Goal: Information Seeking & Learning: Find specific fact

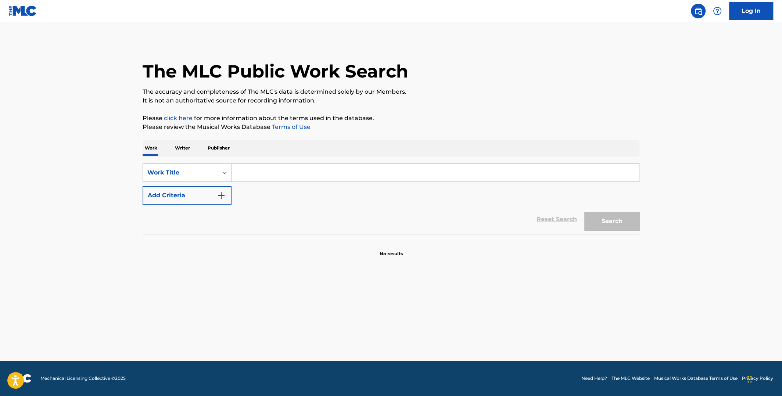
click at [376, 180] on input "Search Form" at bounding box center [436, 173] width 408 height 18
type input "do i do"
click at [286, 199] on div "SearchWithCriteriade56cd29-79dd-4a47-a7fa-8562118afa44 Work Title do i do Add C…" at bounding box center [391, 184] width 497 height 41
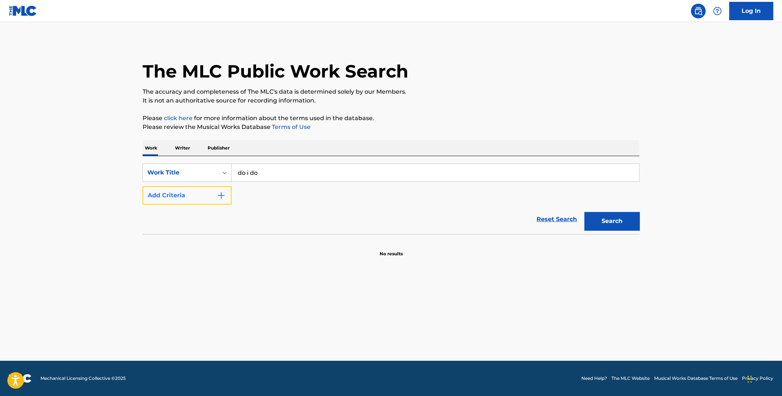
click at [221, 195] on img "Search Form" at bounding box center [221, 195] width 9 height 9
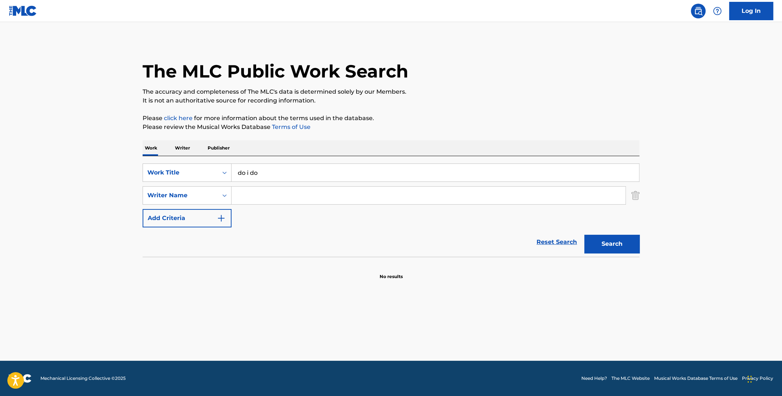
click at [268, 200] on input "Search Form" at bounding box center [429, 196] width 394 height 18
type input "wonder"
click at [585, 235] on button "Search" at bounding box center [612, 244] width 55 height 18
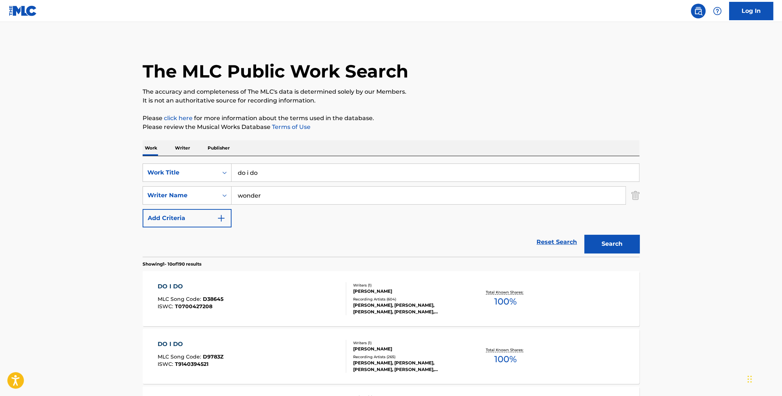
click at [501, 296] on span "100 %" at bounding box center [505, 301] width 22 height 13
drag, startPoint x: 285, startPoint y: 171, endPoint x: 218, endPoint y: 164, distance: 66.9
click at [215, 168] on div "SearchWithCriteriade56cd29-79dd-4a47-a7fa-8562118afa44 Work Title do i do" at bounding box center [391, 173] width 497 height 18
type input "i feel for you"
drag, startPoint x: 283, startPoint y: 194, endPoint x: 221, endPoint y: 192, distance: 62.2
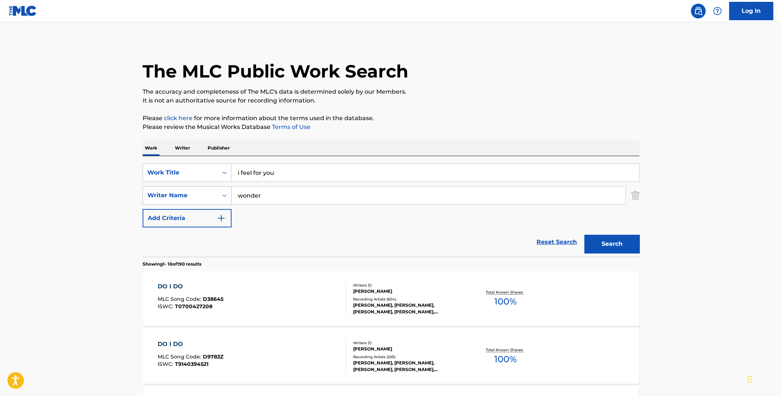
click at [221, 192] on div "SearchWithCriteria21bd03a0-32e4-4fa7-bf1c-b71fc138e529 Writer Name wonder" at bounding box center [391, 195] width 497 height 18
type input "[PERSON_NAME]"
click at [585, 235] on button "Search" at bounding box center [612, 244] width 55 height 18
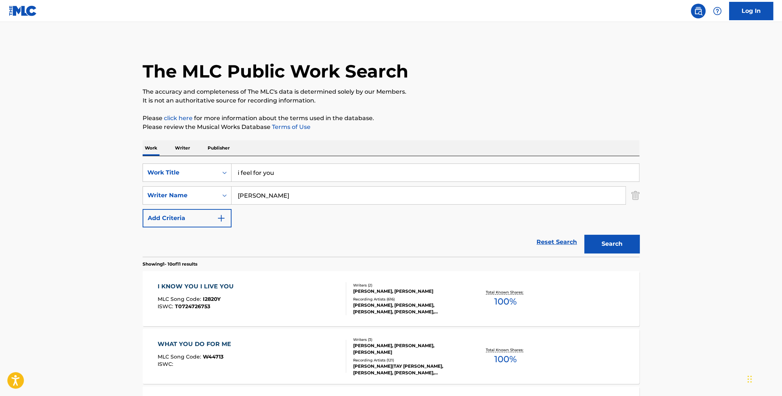
scroll to position [147, 0]
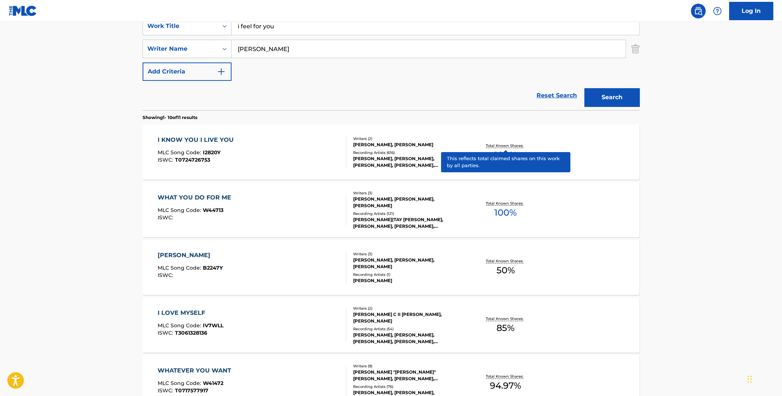
click at [505, 146] on p "Total Known Shares:" at bounding box center [505, 146] width 39 height 6
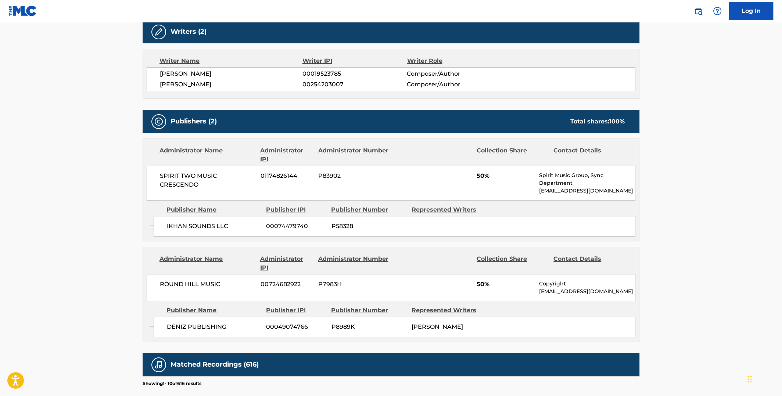
scroll to position [221, 0]
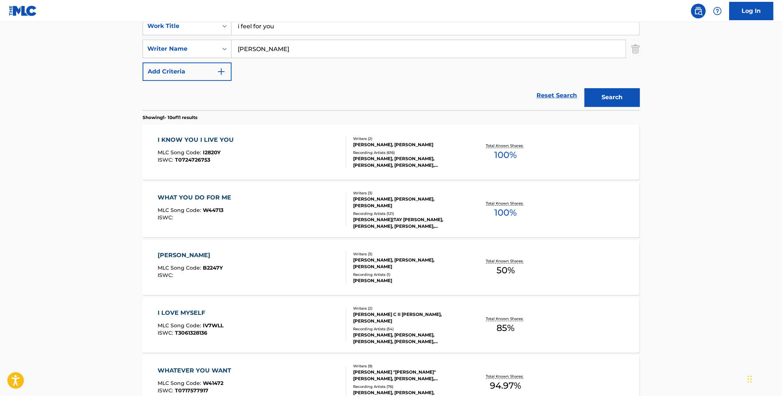
scroll to position [73, 0]
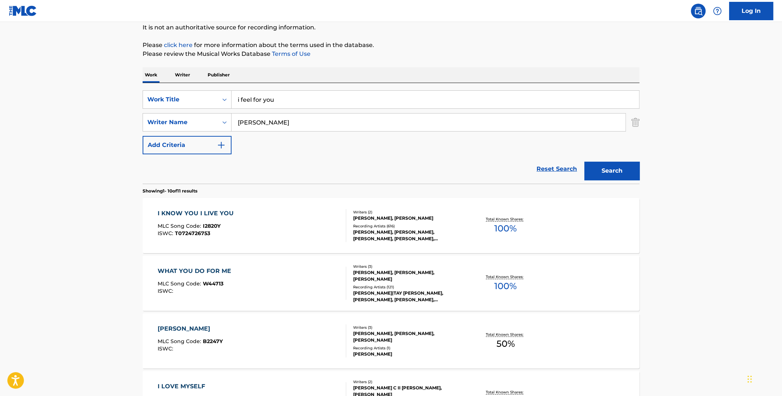
drag, startPoint x: 362, startPoint y: 103, endPoint x: 234, endPoint y: 100, distance: 128.7
click at [234, 100] on input "i feel for you" at bounding box center [436, 100] width 408 height 18
type input "I found you"
drag, startPoint x: 262, startPoint y: 127, endPoint x: 225, endPoint y: 128, distance: 37.1
click at [225, 128] on div "SearchWithCriteria21bd03a0-32e4-4fa7-bf1c-b71fc138e529 Writer Name [PERSON_NAME]" at bounding box center [391, 122] width 497 height 18
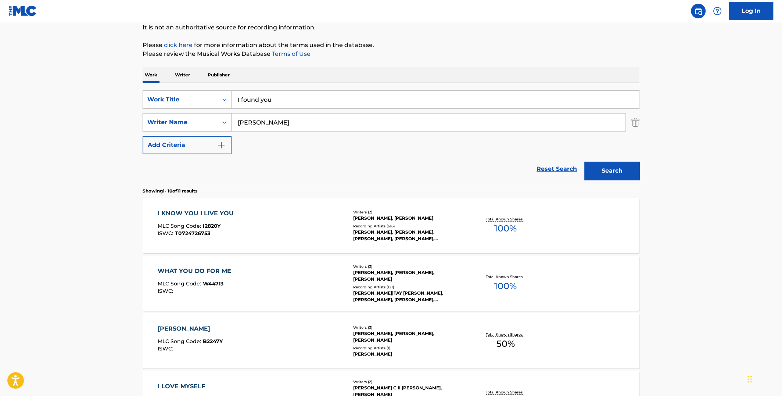
paste input "Serj Tanki"
type input "[PERSON_NAME]"
click at [585, 162] on button "Search" at bounding box center [612, 171] width 55 height 18
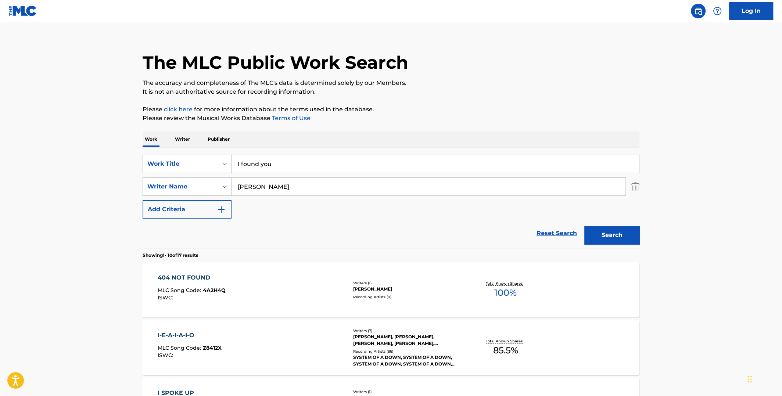
scroll to position [0, 0]
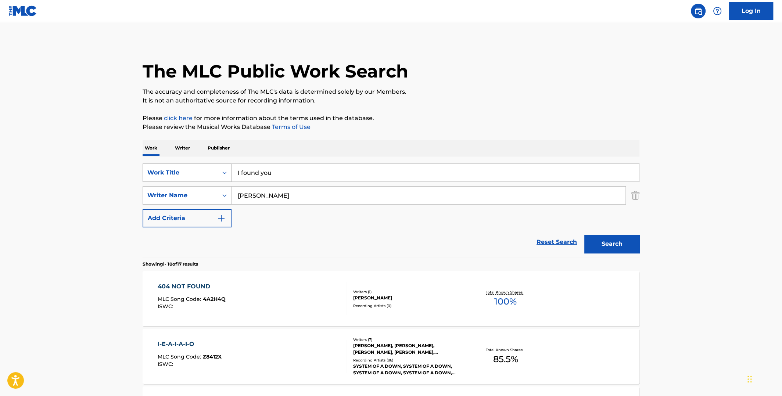
drag, startPoint x: 274, startPoint y: 176, endPoint x: 212, endPoint y: 180, distance: 61.5
click at [215, 181] on div "SearchWithCriteriade56cd29-79dd-4a47-a7fa-8562118afa44 Work Title I found you" at bounding box center [391, 173] width 497 height 18
type input "dwell on the feeling"
drag, startPoint x: 296, startPoint y: 197, endPoint x: 200, endPoint y: 195, distance: 95.6
click at [199, 196] on div "SearchWithCriteria21bd03a0-32e4-4fa7-bf1c-b71fc138e529 Writer Name [PERSON_NAME]" at bounding box center [391, 195] width 497 height 18
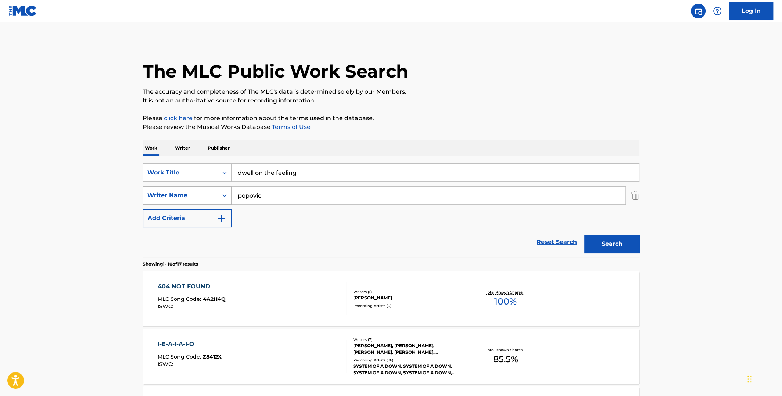
click at [585, 235] on button "Search" at bounding box center [612, 244] width 55 height 18
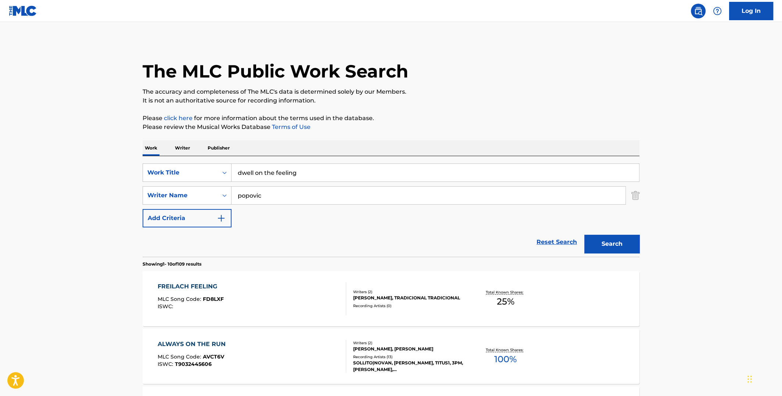
click at [236, 194] on input "popovic" at bounding box center [429, 196] width 394 height 18
type input "[PERSON_NAME]"
click at [585, 235] on button "Search" at bounding box center [612, 244] width 55 height 18
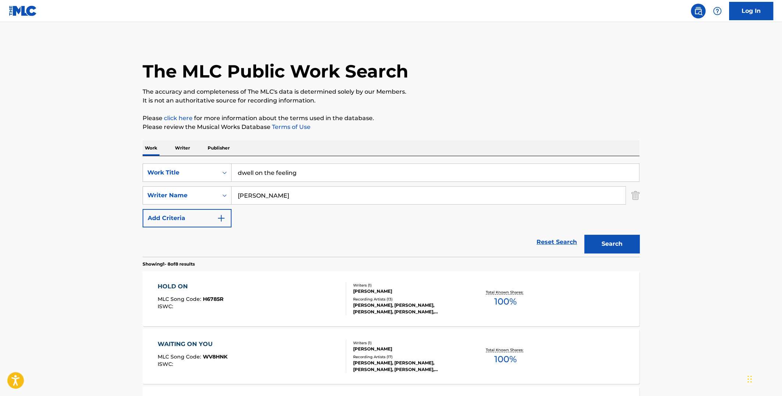
click at [503, 295] on span "100 %" at bounding box center [505, 301] width 22 height 13
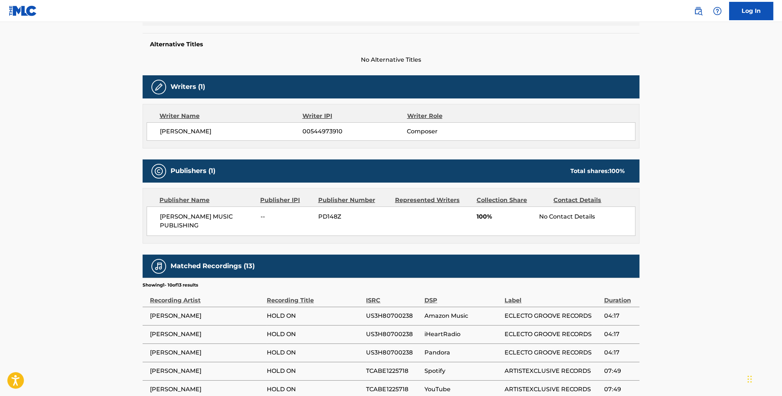
scroll to position [73, 0]
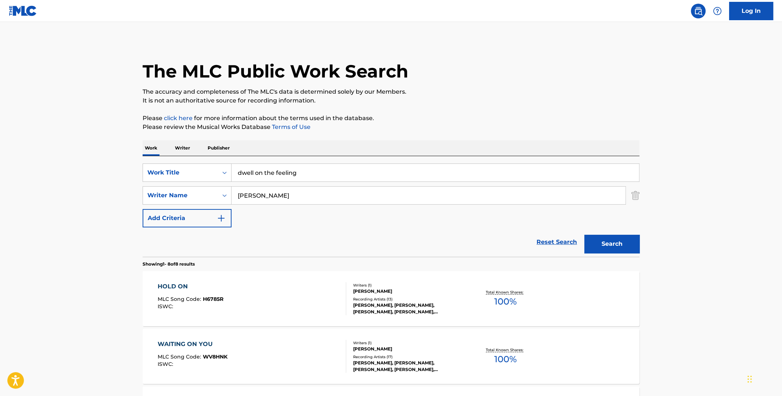
drag, startPoint x: 316, startPoint y: 192, endPoint x: 179, endPoint y: 186, distance: 137.6
click at [182, 192] on div "SearchWithCriteria21bd03a0-32e4-4fa7-bf1c-b71fc138e529 Writer Name [PERSON_NAME]" at bounding box center [391, 195] width 497 height 18
type input "[PERSON_NAME] dregs"
drag, startPoint x: 309, startPoint y: 173, endPoint x: 190, endPoint y: 170, distance: 118.4
click at [192, 172] on div "SearchWithCriteriade56cd29-79dd-4a47-a7fa-8562118afa44 Work Title dwell on the …" at bounding box center [391, 173] width 497 height 18
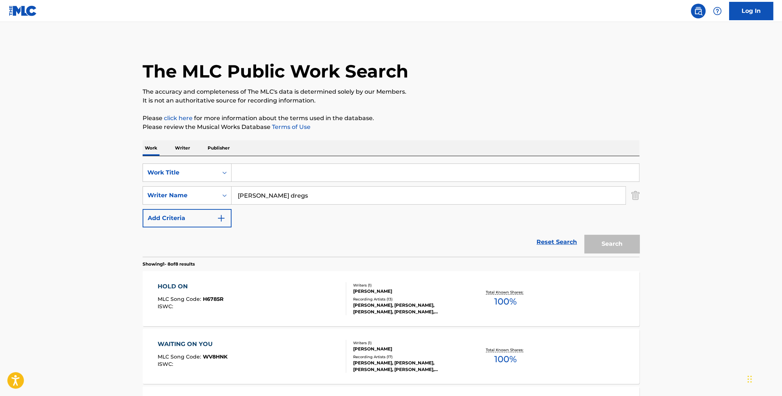
click at [312, 176] on input "Search Form" at bounding box center [436, 173] width 408 height 18
type input "d"
click at [319, 174] on input "Search Form" at bounding box center [436, 173] width 408 height 18
type input "odyssey"
click at [585, 235] on button "Search" at bounding box center [612, 244] width 55 height 18
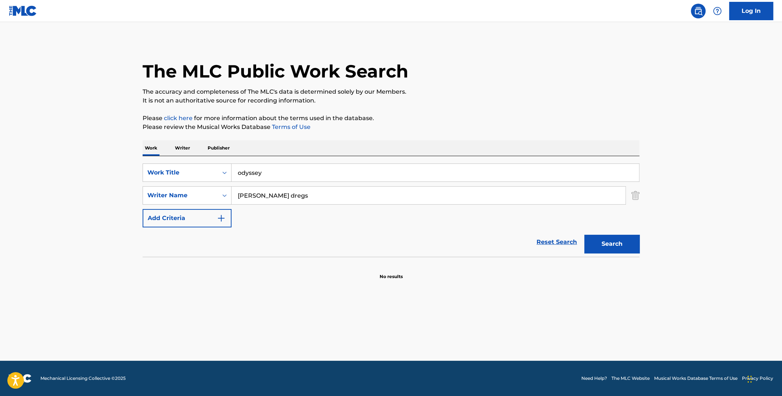
drag, startPoint x: 271, startPoint y: 175, endPoint x: 235, endPoint y: 172, distance: 36.5
click at [236, 172] on input "odyssey" at bounding box center [436, 173] width 408 height 18
drag, startPoint x: 324, startPoint y: 190, endPoint x: 207, endPoint y: 196, distance: 116.7
click at [207, 196] on div "SearchWithCriteria21bd03a0-32e4-4fa7-bf1c-b71fc138e529 Writer Name [PERSON_NAME…" at bounding box center [391, 195] width 497 height 18
type input "[PERSON_NAME]"
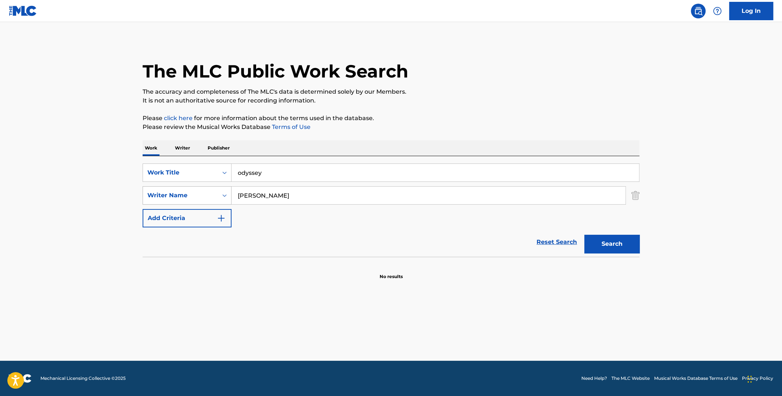
click at [585, 235] on button "Search" at bounding box center [612, 244] width 55 height 18
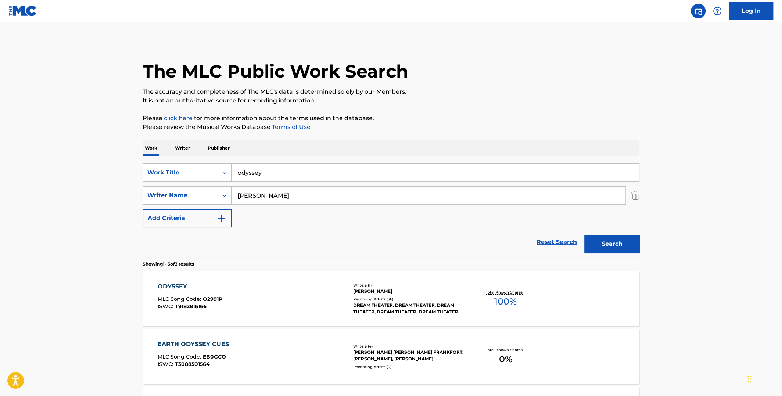
click at [506, 295] on span "100 %" at bounding box center [505, 301] width 22 height 13
drag, startPoint x: 290, startPoint y: 168, endPoint x: 223, endPoint y: 173, distance: 66.7
click at [223, 173] on div "SearchWithCriteriade56cd29-79dd-4a47-a7fa-8562118afa44 Work Title odyssey" at bounding box center [391, 173] width 497 height 18
type input "song for america"
drag, startPoint x: 266, startPoint y: 196, endPoint x: 229, endPoint y: 196, distance: 37.5
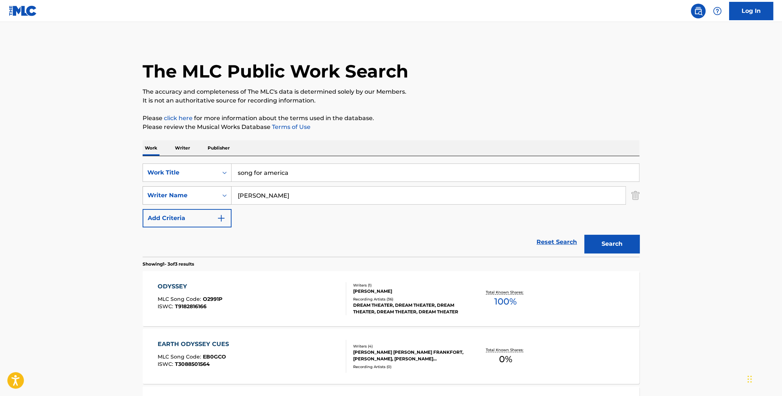
click at [229, 196] on div "SearchWithCriteria21bd03a0-32e4-4fa7-bf1c-b71fc138e529 Writer Name [PERSON_NAME]" at bounding box center [391, 195] width 497 height 18
click at [585, 235] on button "Search" at bounding box center [612, 244] width 55 height 18
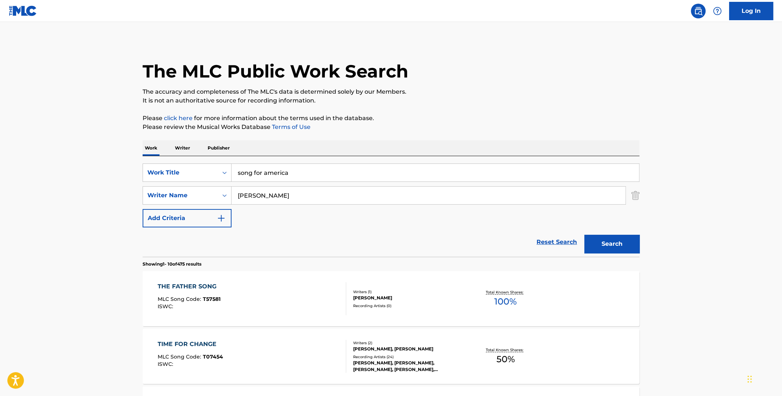
click at [237, 194] on input "[PERSON_NAME]" at bounding box center [429, 196] width 394 height 18
click at [585, 235] on button "Search" at bounding box center [612, 244] width 55 height 18
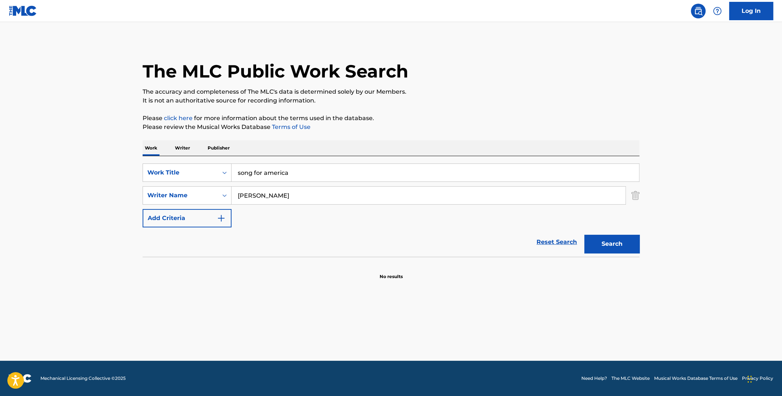
type input "[PERSON_NAME]"
click at [585, 235] on button "Search" at bounding box center [612, 244] width 55 height 18
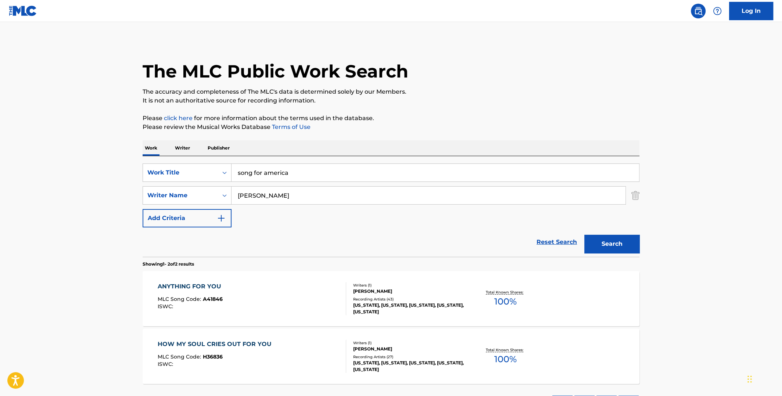
click at [508, 296] on span "100 %" at bounding box center [505, 301] width 22 height 13
drag, startPoint x: 291, startPoint y: 195, endPoint x: 194, endPoint y: 196, distance: 97.4
click at [194, 196] on div "SearchWithCriteria21bd03a0-32e4-4fa7-bf1c-b71fc138e529 Writer Name [PERSON_NAME]" at bounding box center [391, 195] width 497 height 18
click at [585, 235] on button "Search" at bounding box center [612, 244] width 55 height 18
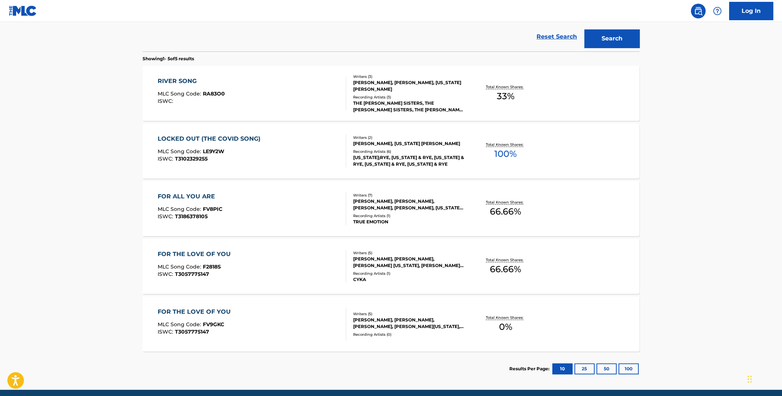
scroll to position [160, 0]
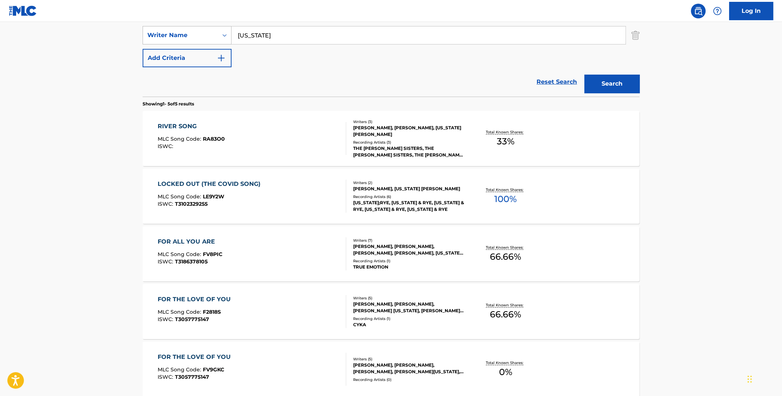
drag, startPoint x: 247, startPoint y: 37, endPoint x: 230, endPoint y: 33, distance: 16.5
click at [229, 34] on div "SearchWithCriteria21bd03a0-32e4-4fa7-bf1c-b71fc138e529 Writer Name [US_STATE]" at bounding box center [391, 35] width 497 height 18
type input "livgren"
click at [585, 75] on button "Search" at bounding box center [612, 84] width 55 height 18
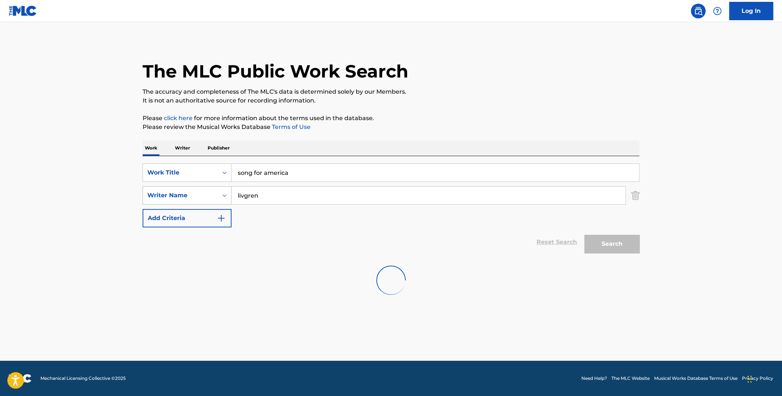
scroll to position [0, 0]
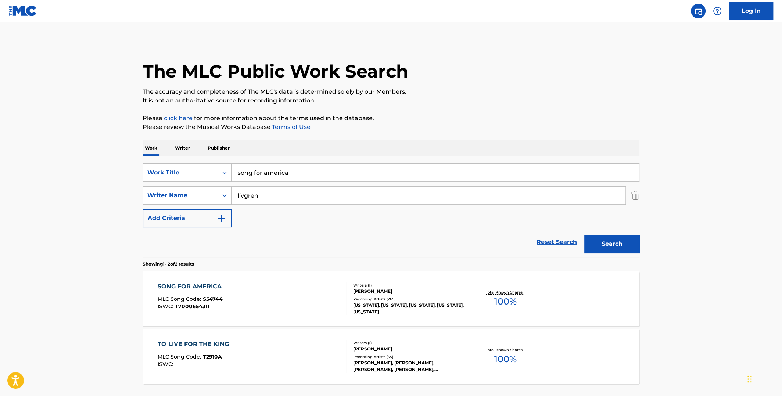
click at [505, 296] on span "100 %" at bounding box center [505, 301] width 22 height 13
drag, startPoint x: 300, startPoint y: 172, endPoint x: 221, endPoint y: 174, distance: 79.1
click at [223, 174] on div "SearchWithCriteriade56cd29-79dd-4a47-a7fa-8562118afa44 Work Title song for amer…" at bounding box center [391, 173] width 497 height 18
type input "portrait"
click at [585, 235] on button "Search" at bounding box center [612, 244] width 55 height 18
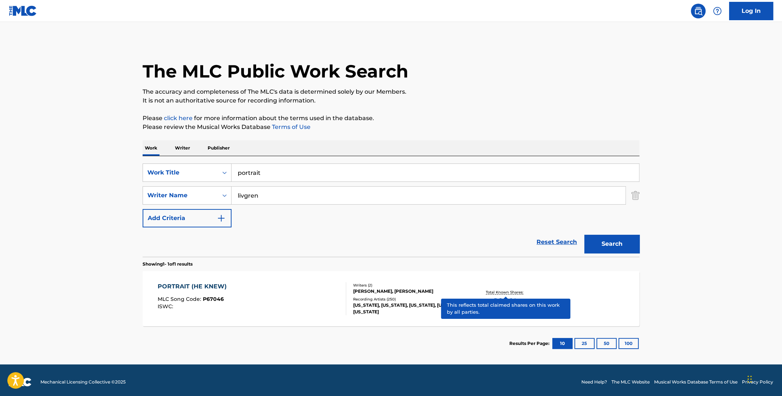
click at [505, 295] on span "100 %" at bounding box center [505, 301] width 22 height 13
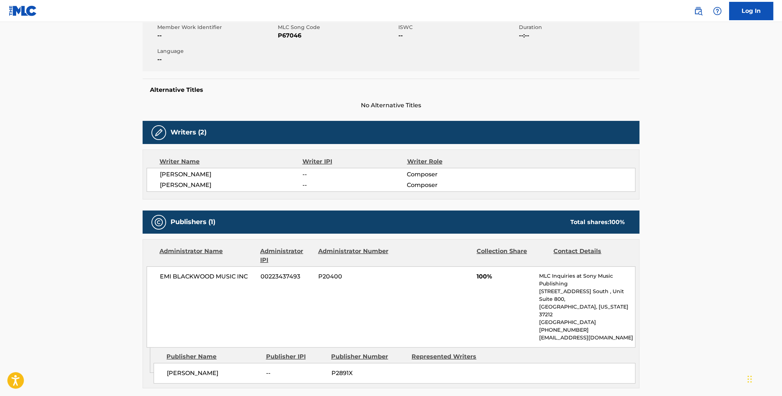
scroll to position [73, 0]
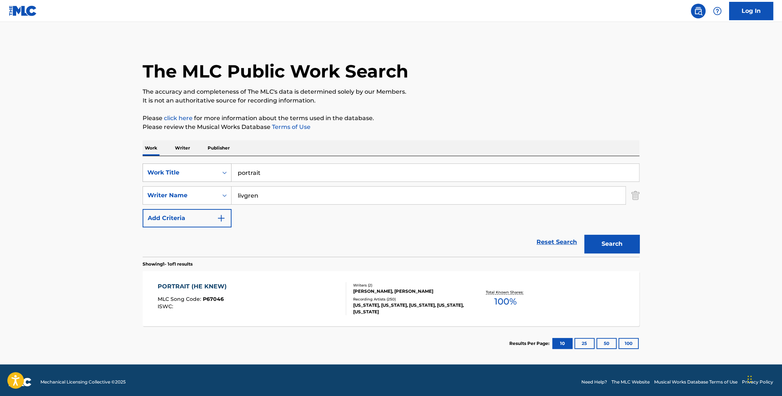
drag, startPoint x: 267, startPoint y: 175, endPoint x: 226, endPoint y: 174, distance: 41.6
click at [228, 174] on div "SearchWithCriteriade56cd29-79dd-4a47-a7fa-8562118afa44 Work Title portrait" at bounding box center [391, 173] width 497 height 18
type input "angel"
drag, startPoint x: 261, startPoint y: 194, endPoint x: 229, endPoint y: 196, distance: 32.0
click at [232, 196] on input "livgren" at bounding box center [429, 196] width 394 height 18
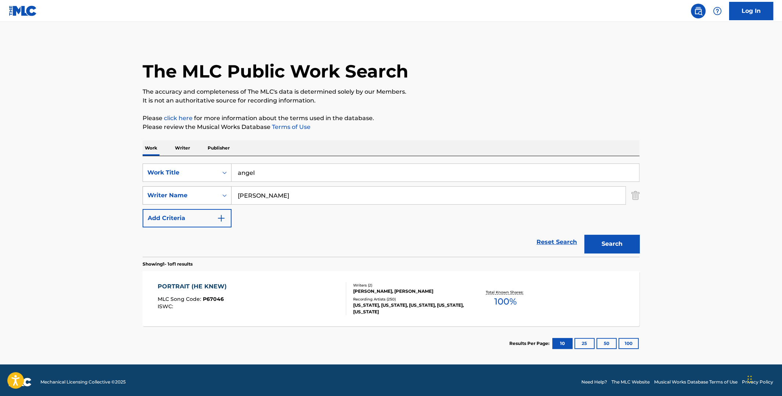
type input "[PERSON_NAME]"
click at [585, 235] on button "Search" at bounding box center [612, 244] width 55 height 18
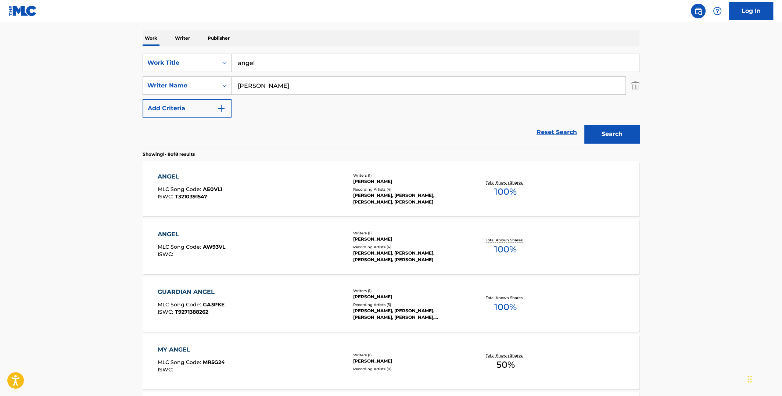
scroll to position [110, 0]
click at [503, 245] on span "100 %" at bounding box center [505, 249] width 22 height 13
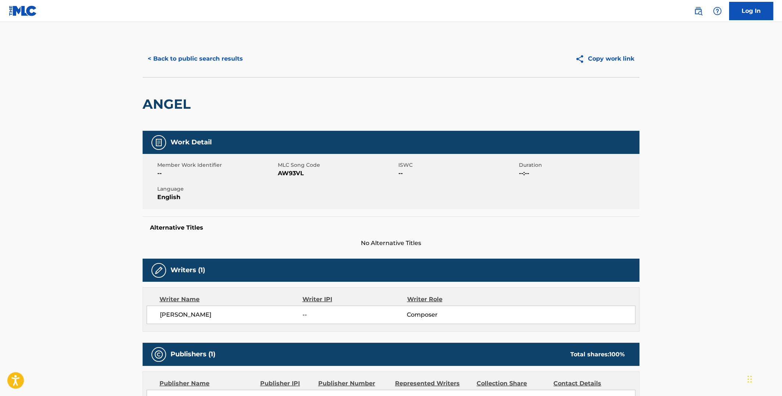
scroll to position [147, 0]
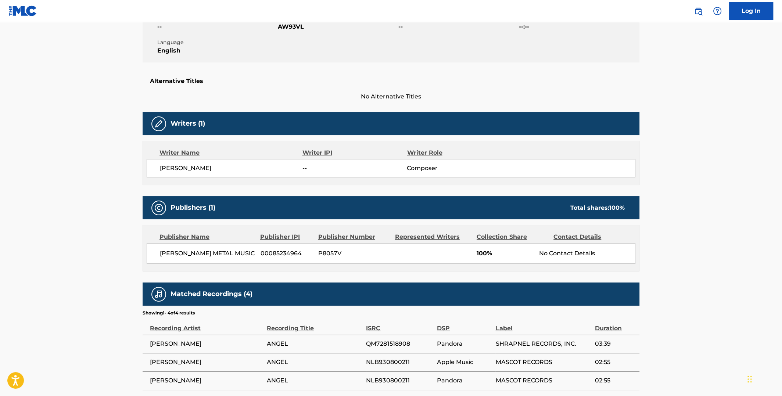
scroll to position [110, 0]
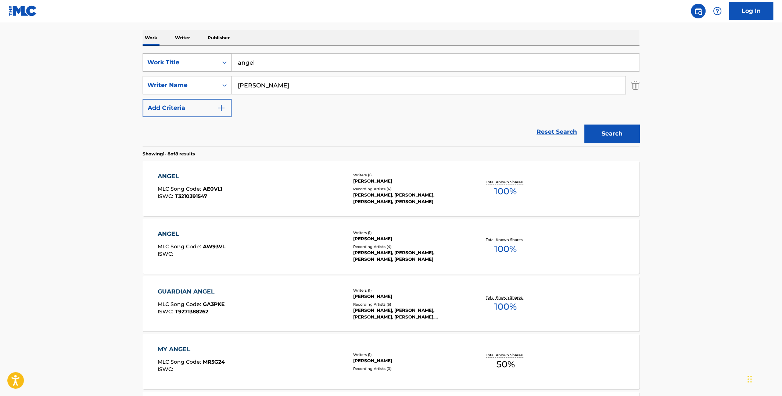
drag, startPoint x: 267, startPoint y: 61, endPoint x: 210, endPoint y: 64, distance: 56.7
click at [210, 64] on div "SearchWithCriteriade56cd29-79dd-4a47-a7fa-8562118afa44 Work Title angel" at bounding box center [391, 62] width 497 height 18
click at [247, 61] on input "mondfields" at bounding box center [436, 63] width 408 height 18
type input "mindfields"
drag, startPoint x: 275, startPoint y: 86, endPoint x: 222, endPoint y: 87, distance: 52.6
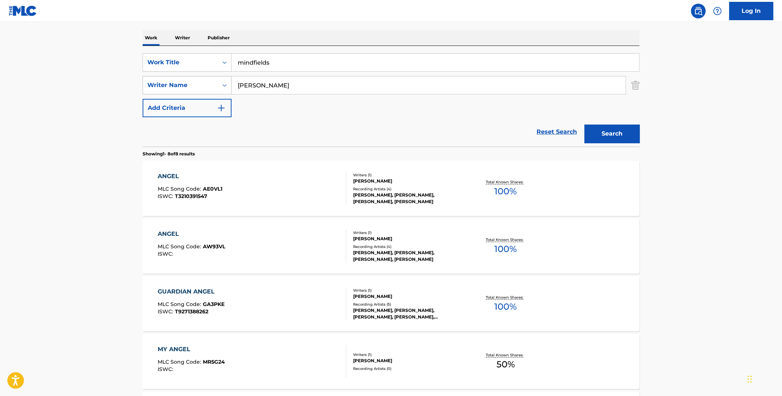
click at [223, 88] on div "SearchWithCriteria21bd03a0-32e4-4fa7-bf1c-b71fc138e529 Writer Name [PERSON_NAME]" at bounding box center [391, 85] width 497 height 18
type input "lukather"
click at [585, 125] on button "Search" at bounding box center [612, 134] width 55 height 18
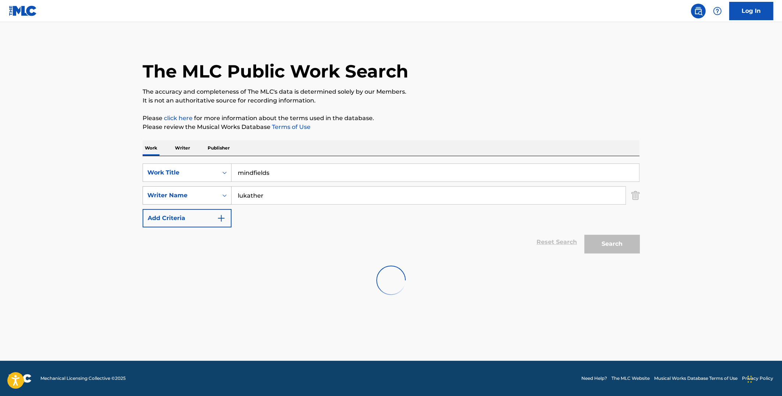
scroll to position [0, 0]
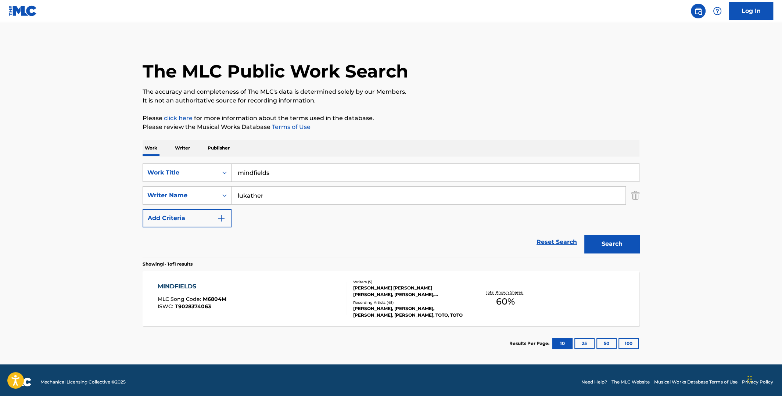
click at [503, 301] on span "60 %" at bounding box center [505, 301] width 19 height 13
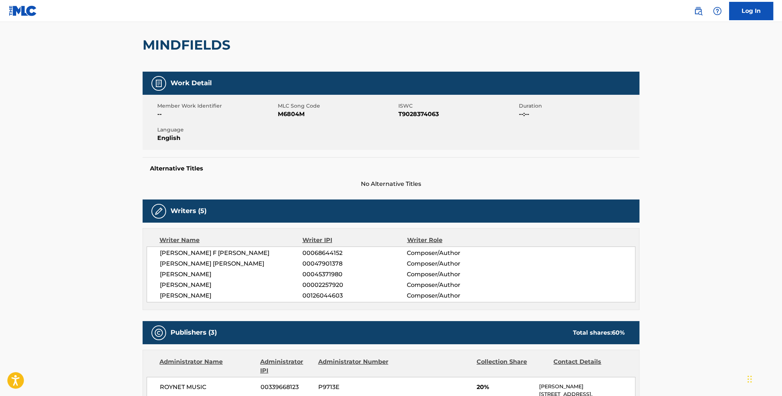
scroll to position [257, 0]
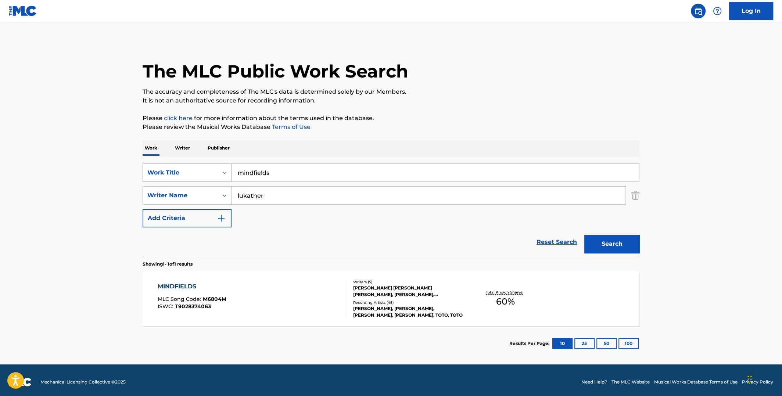
drag, startPoint x: 272, startPoint y: 173, endPoint x: 217, endPoint y: 176, distance: 54.5
click at [217, 176] on div "SearchWithCriteriade56cd29-79dd-4a47-a7fa-8562118afa44 Work Title mindfields" at bounding box center [391, 173] width 497 height 18
type input "warheads"
drag, startPoint x: 261, startPoint y: 196, endPoint x: 217, endPoint y: 196, distance: 44.8
click at [217, 196] on div "SearchWithCriteria21bd03a0-32e4-4fa7-bf1c-b71fc138e529 Writer Name [PERSON_NAME]" at bounding box center [391, 195] width 497 height 18
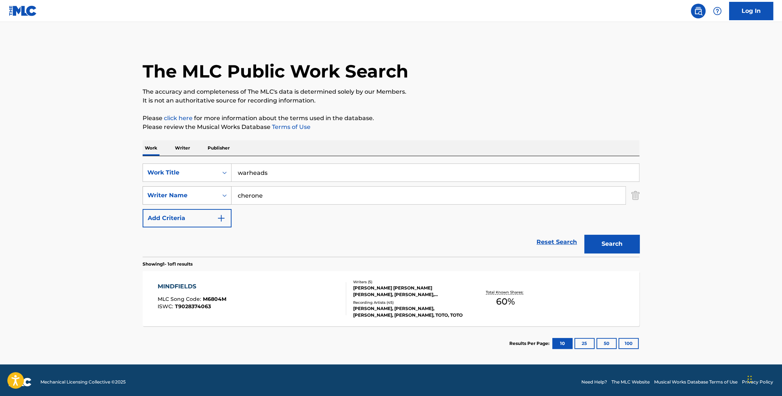
type input "cherone"
click at [585, 235] on button "Search" at bounding box center [612, 244] width 55 height 18
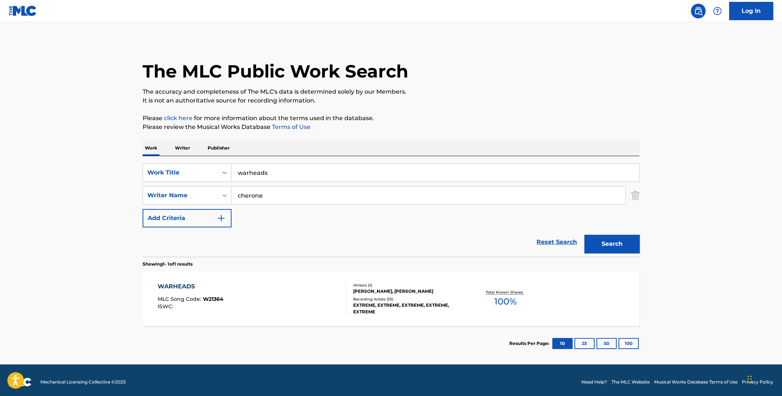
click at [511, 297] on span "100 %" at bounding box center [505, 301] width 22 height 13
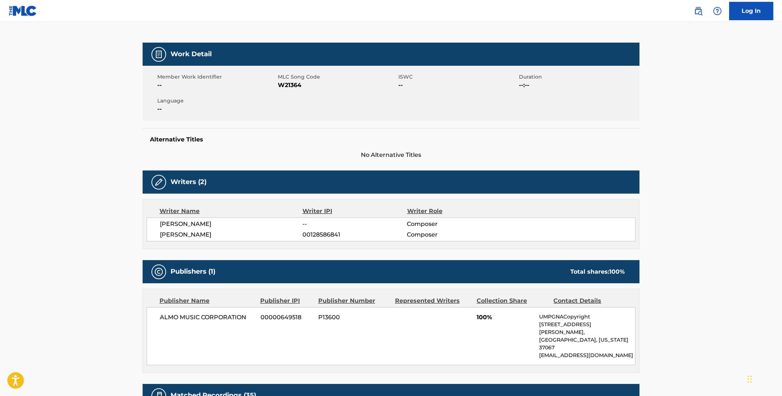
scroll to position [183, 0]
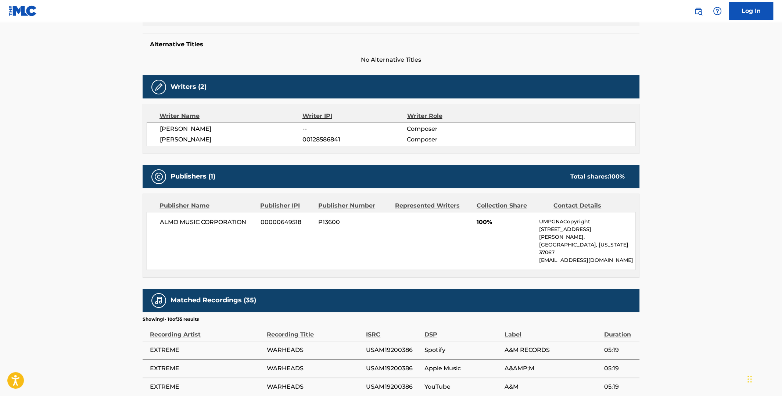
drag, startPoint x: 225, startPoint y: 139, endPoint x: 187, endPoint y: 136, distance: 38.3
click at [187, 136] on span "[PERSON_NAME]" at bounding box center [231, 139] width 143 height 9
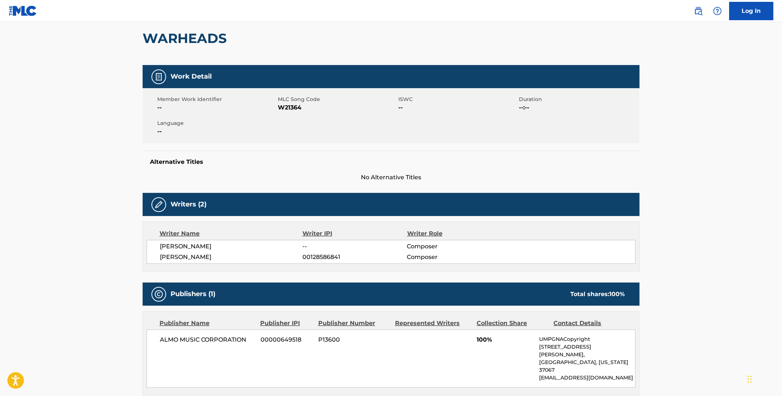
scroll to position [0, 0]
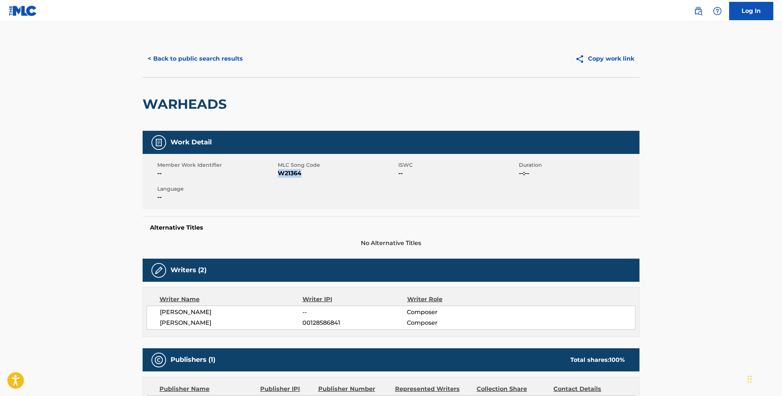
drag, startPoint x: 298, startPoint y: 173, endPoint x: 278, endPoint y: 173, distance: 19.9
click at [278, 173] on span "W21364" at bounding box center [337, 173] width 119 height 9
copy span "W21364"
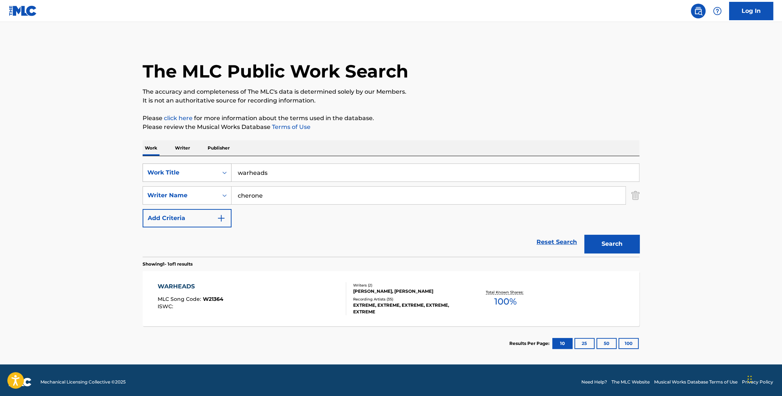
drag, startPoint x: 271, startPoint y: 172, endPoint x: 222, endPoint y: 171, distance: 49.7
click at [222, 171] on div "SearchWithCriteriade56cd29-79dd-4a47-a7fa-8562118afa44 Work Title warheads" at bounding box center [391, 173] width 497 height 18
type input "til the end"
drag, startPoint x: 266, startPoint y: 196, endPoint x: 228, endPoint y: 196, distance: 38.2
click at [228, 196] on div "SearchWithCriteria21bd03a0-32e4-4fa7-bf1c-b71fc138e529 Writer Name [PERSON_NAME]" at bounding box center [391, 195] width 497 height 18
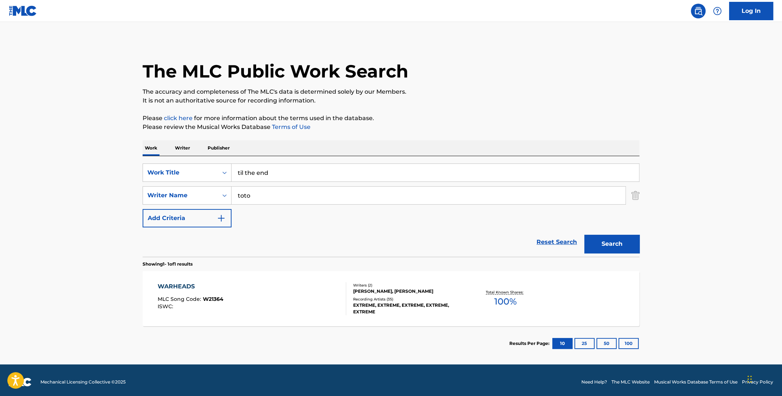
click at [585, 235] on button "Search" at bounding box center [612, 244] width 55 height 18
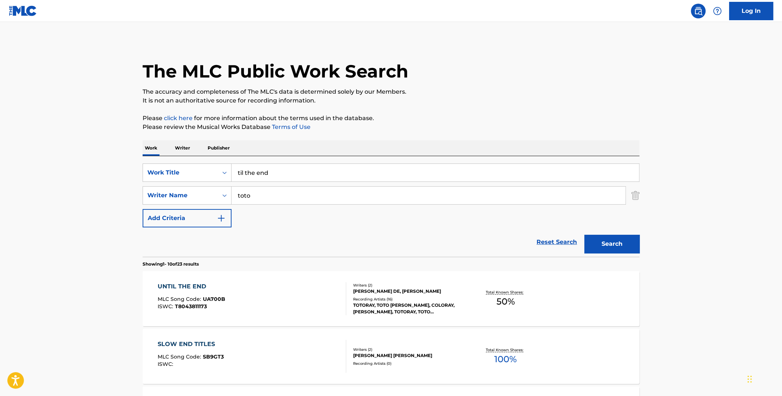
drag, startPoint x: 258, startPoint y: 196, endPoint x: 234, endPoint y: 196, distance: 23.5
click at [234, 196] on input "toto" at bounding box center [429, 196] width 394 height 18
type input "[PERSON_NAME]"
click at [585, 235] on button "Search" at bounding box center [612, 244] width 55 height 18
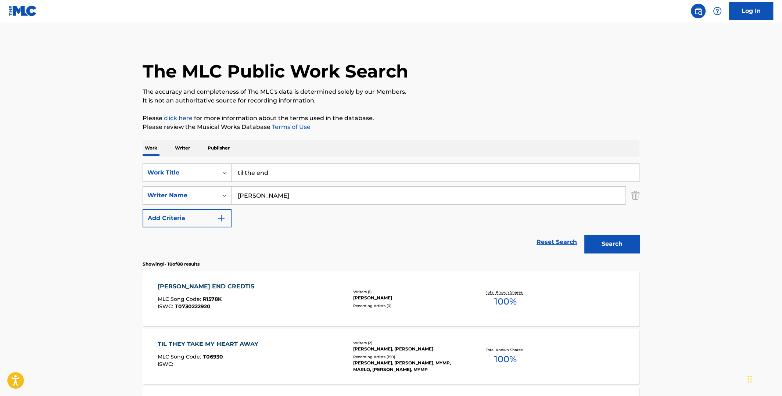
click at [237, 171] on input "til the end" at bounding box center [436, 173] width 408 height 18
type input "'til the end"
click at [585, 235] on button "Search" at bounding box center [612, 244] width 55 height 18
drag, startPoint x: 278, startPoint y: 194, endPoint x: 214, endPoint y: 191, distance: 64.8
click at [211, 196] on div "SearchWithCriteria21bd03a0-32e4-4fa7-bf1c-b71fc138e529 Writer Name [PERSON_NAME]" at bounding box center [391, 195] width 497 height 18
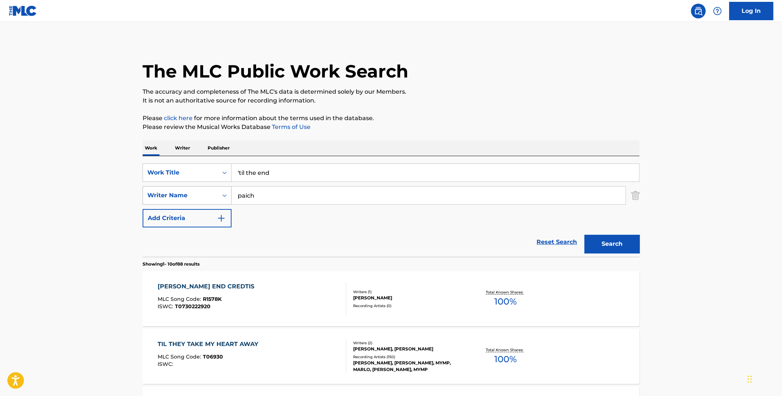
type input "paich"
click at [585, 235] on button "Search" at bounding box center [612, 244] width 55 height 18
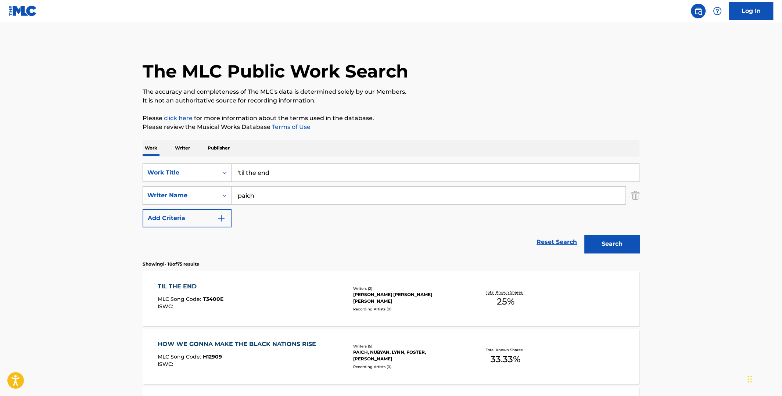
click at [508, 301] on span "25 %" at bounding box center [506, 301] width 18 height 13
drag, startPoint x: 253, startPoint y: 177, endPoint x: 211, endPoint y: 174, distance: 42.0
click at [214, 176] on div "SearchWithCriteriade56cd29-79dd-4a47-a7fa-8562118afa44 Work Title 'til the end" at bounding box center [391, 173] width 497 height 18
type input "my song"
drag, startPoint x: 258, startPoint y: 194, endPoint x: 208, endPoint y: 192, distance: 50.4
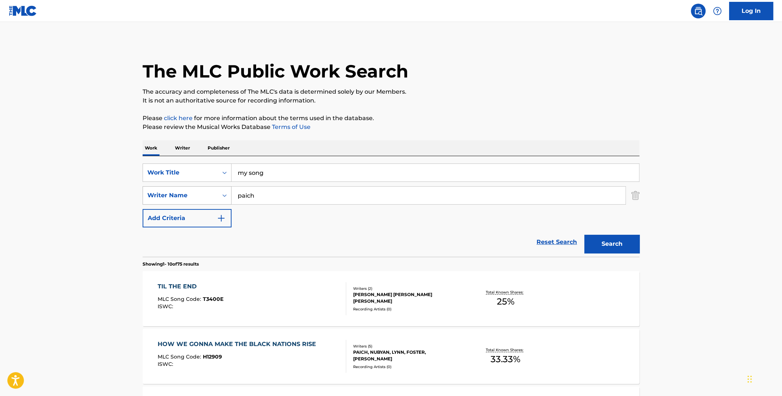
click at [211, 192] on div "SearchWithCriteria21bd03a0-32e4-4fa7-bf1c-b71fc138e529 Writer Name [PERSON_NAME]" at bounding box center [391, 195] width 497 height 18
type input "[PERSON_NAME]"
click at [585, 235] on button "Search" at bounding box center [612, 244] width 55 height 18
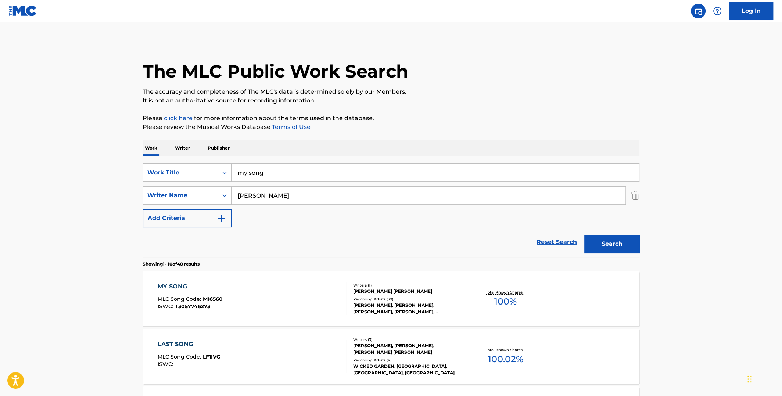
click at [507, 297] on span "100 %" at bounding box center [505, 301] width 22 height 13
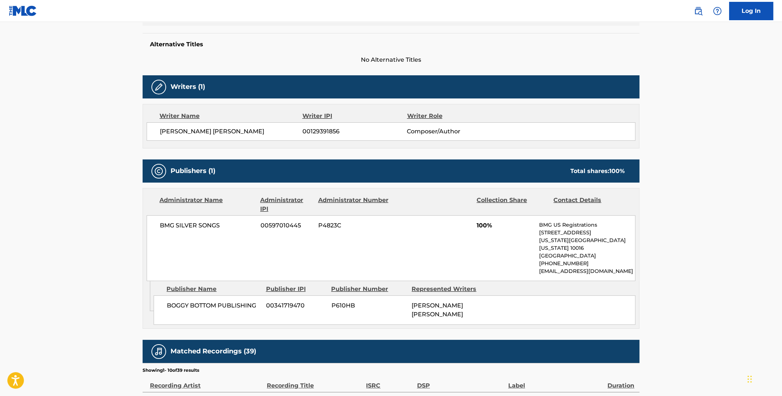
scroll to position [257, 0]
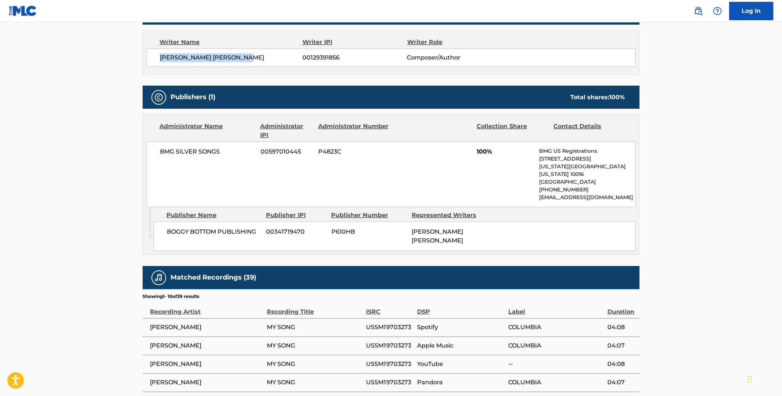
drag, startPoint x: 247, startPoint y: 57, endPoint x: 160, endPoint y: 55, distance: 86.4
click at [160, 55] on span "[PERSON_NAME] [PERSON_NAME]" at bounding box center [231, 57] width 143 height 9
copy span "[PERSON_NAME] [PERSON_NAME]"
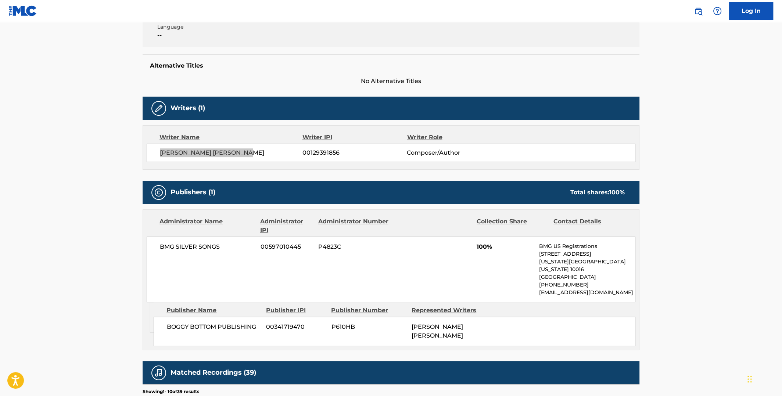
scroll to position [36, 0]
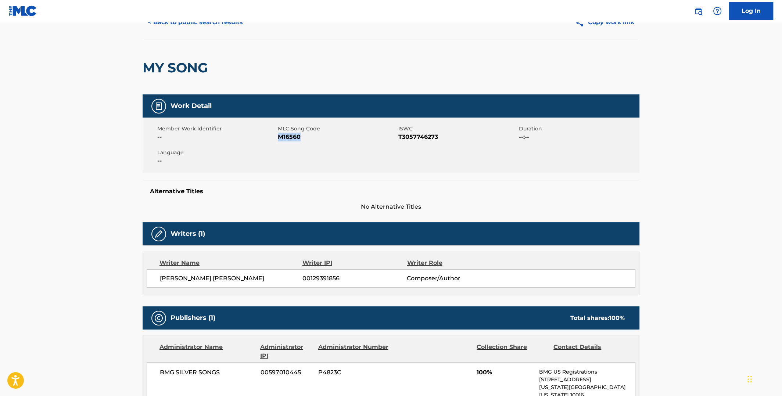
drag, startPoint x: 299, startPoint y: 137, endPoint x: 280, endPoint y: 137, distance: 19.5
click at [280, 137] on span "M16560" at bounding box center [337, 137] width 119 height 9
copy span "M16560"
drag, startPoint x: 441, startPoint y: 137, endPoint x: 399, endPoint y: 136, distance: 41.5
click at [399, 136] on span "T3057746273" at bounding box center [457, 137] width 119 height 9
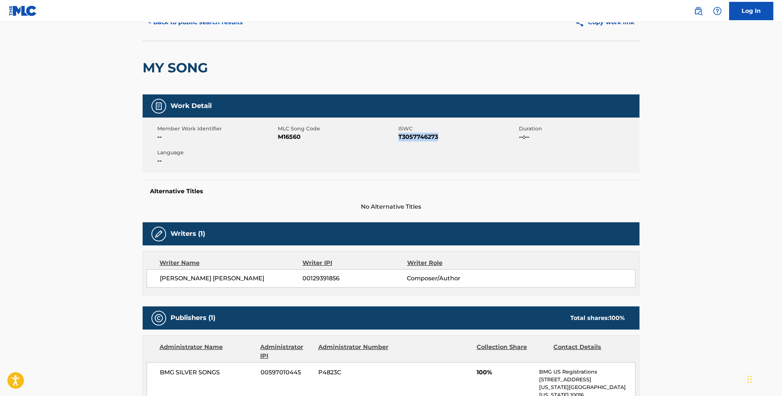
copy span "T3057746273"
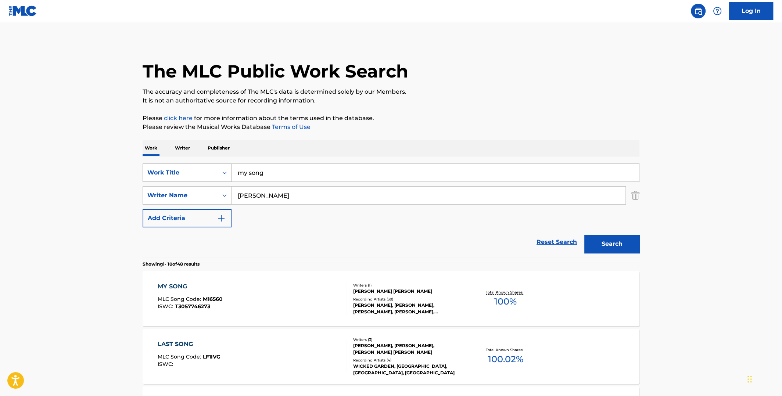
drag, startPoint x: 282, startPoint y: 170, endPoint x: 229, endPoint y: 169, distance: 52.9
click at [229, 169] on div "SearchWithCriteriade56cd29-79dd-4a47-a7fa-8562118afa44 Work Title my song" at bounding box center [391, 173] width 497 height 18
paste input "Unorthodox Methods"
type input "Unorthodox Methods"
drag, startPoint x: 264, startPoint y: 195, endPoint x: 218, endPoint y: 195, distance: 46.0
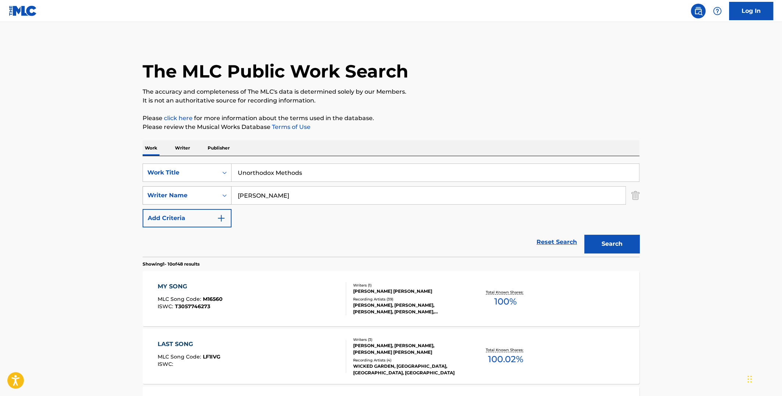
click at [218, 195] on div "SearchWithCriteria21bd03a0-32e4-4fa7-bf1c-b71fc138e529 Writer Name [PERSON_NAME]" at bounding box center [391, 195] width 497 height 18
type input "parry"
click at [585, 235] on button "Search" at bounding box center [612, 244] width 55 height 18
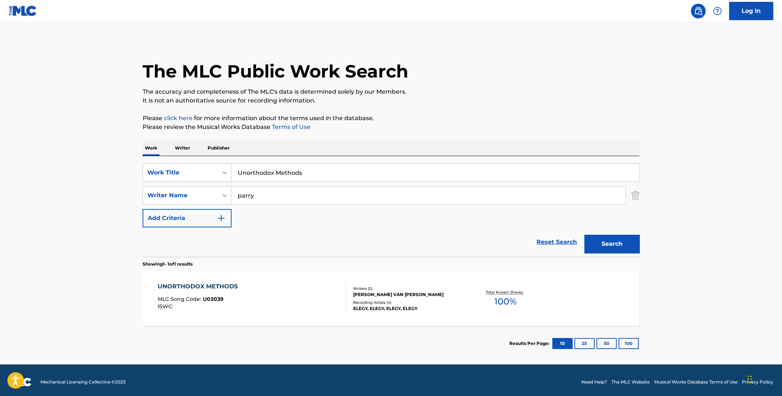
click at [498, 298] on span "100 %" at bounding box center [505, 301] width 22 height 13
drag, startPoint x: 319, startPoint y: 174, endPoint x: 221, endPoint y: 169, distance: 97.9
click at [222, 170] on div "SearchWithCriteriade56cd29-79dd-4a47-a7fa-8562118afa44 Work Title Unorthodox Me…" at bounding box center [391, 173] width 497 height 18
type input "deep blue"
drag, startPoint x: 262, startPoint y: 197, endPoint x: 227, endPoint y: 197, distance: 34.9
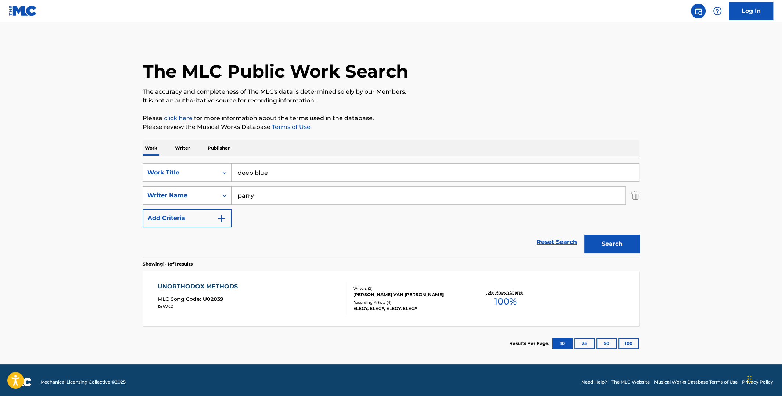
click at [228, 197] on div "SearchWithCriteria21bd03a0-32e4-4fa7-bf1c-b71fc138e529 Writer Name [PERSON_NAME]" at bounding box center [391, 195] width 497 height 18
type input "[PERSON_NAME]"
click at [585, 235] on button "Search" at bounding box center [612, 244] width 55 height 18
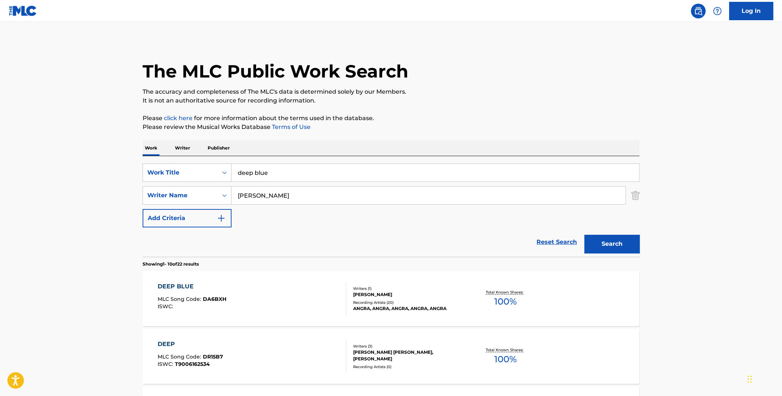
click at [511, 296] on span "100 %" at bounding box center [505, 301] width 22 height 13
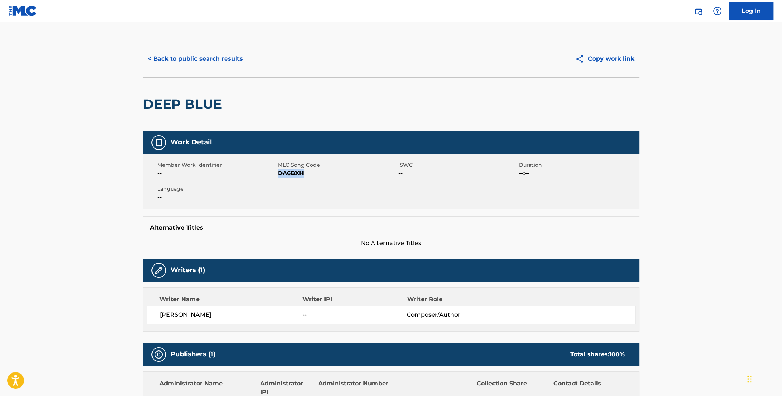
drag, startPoint x: 305, startPoint y: 174, endPoint x: 279, endPoint y: 174, distance: 26.1
click at [279, 174] on span "DA6BXH" at bounding box center [337, 173] width 119 height 9
copy span "DA6BXH"
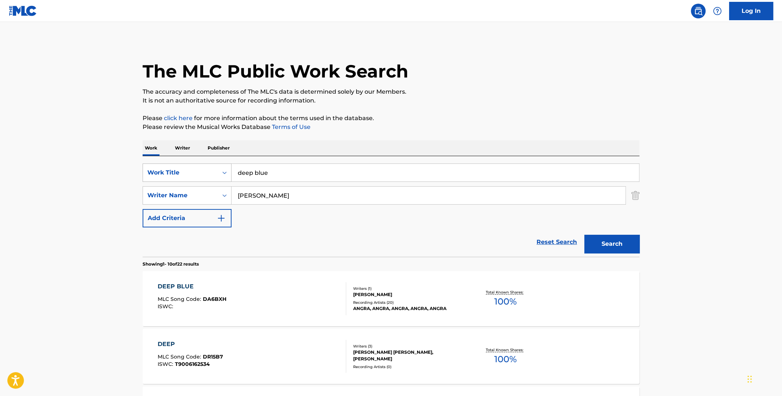
drag, startPoint x: 282, startPoint y: 169, endPoint x: 210, endPoint y: 172, distance: 72.1
click at [208, 172] on div "SearchWithCriteriade56cd29-79dd-4a47-a7fa-8562118afa44 Work Title deep blue" at bounding box center [391, 173] width 497 height 18
type input "avalon"
drag, startPoint x: 258, startPoint y: 197, endPoint x: 219, endPoint y: 194, distance: 39.1
click at [221, 195] on div "SearchWithCriteria21bd03a0-32e4-4fa7-bf1c-b71fc138e529 Writer Name [PERSON_NAME]" at bounding box center [391, 195] width 497 height 18
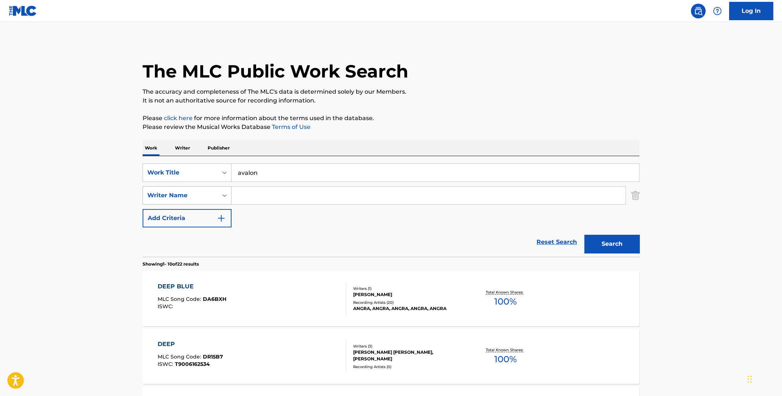
click at [585, 235] on button "Search" at bounding box center [612, 244] width 55 height 18
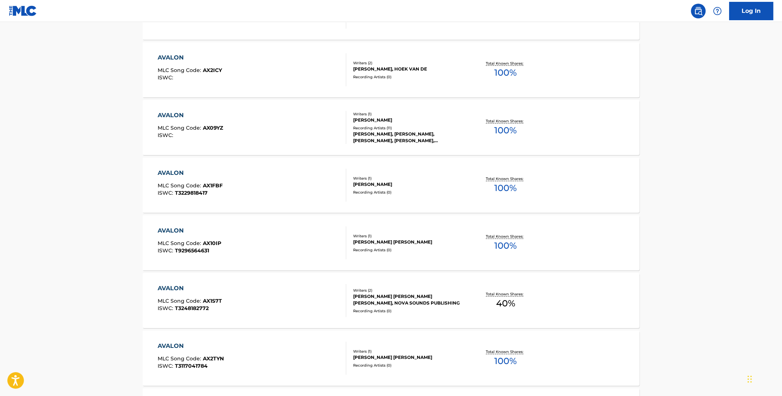
scroll to position [110, 0]
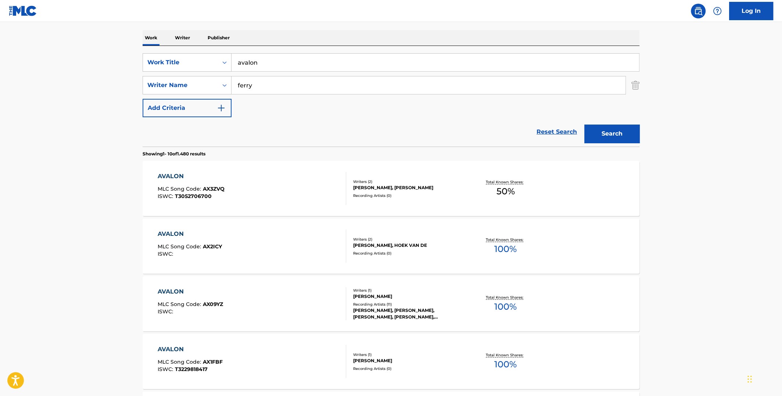
type input "ferry"
click at [585, 125] on button "Search" at bounding box center [612, 134] width 55 height 18
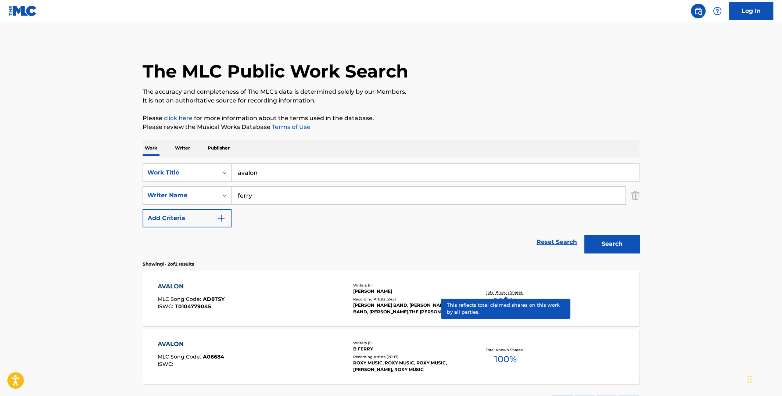
click at [505, 293] on p "Total Known Shares:" at bounding box center [505, 293] width 39 height 6
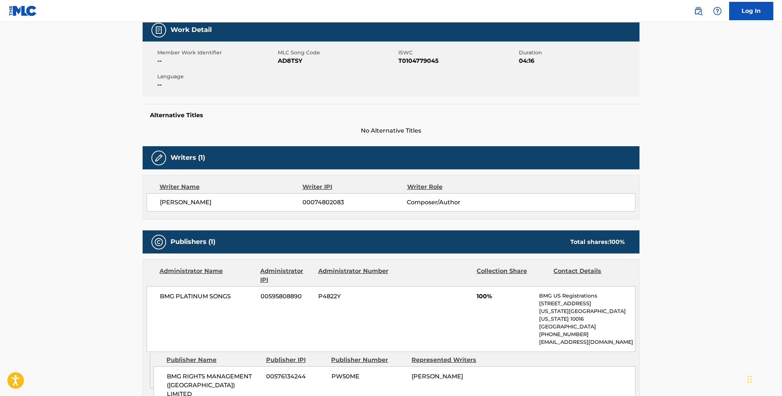
scroll to position [73, 0]
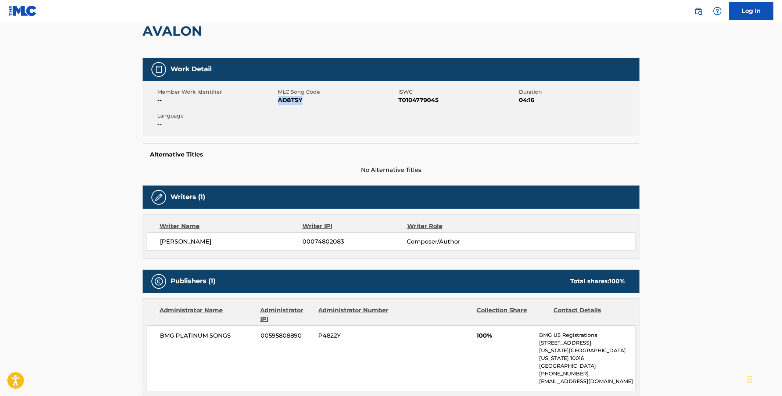
drag, startPoint x: 292, startPoint y: 100, endPoint x: 278, endPoint y: 100, distance: 14.0
click at [278, 100] on span "AD8TSY" at bounding box center [337, 100] width 119 height 9
copy span "AD8TSY"
drag, startPoint x: 437, startPoint y: 100, endPoint x: 400, endPoint y: 103, distance: 37.6
click at [400, 103] on span "T0104779045" at bounding box center [457, 100] width 119 height 9
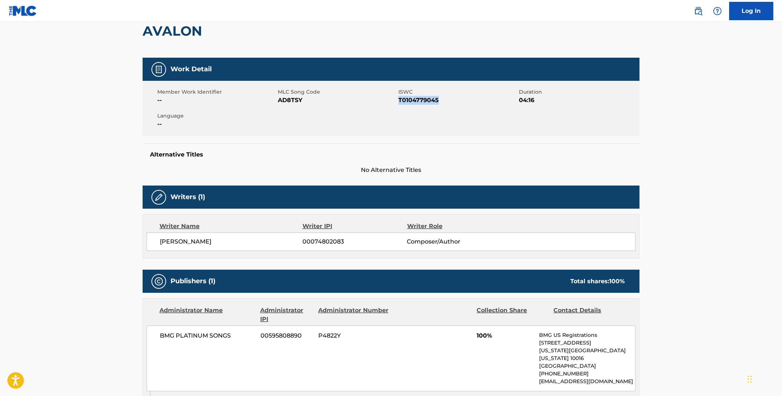
copy span "T0104779045"
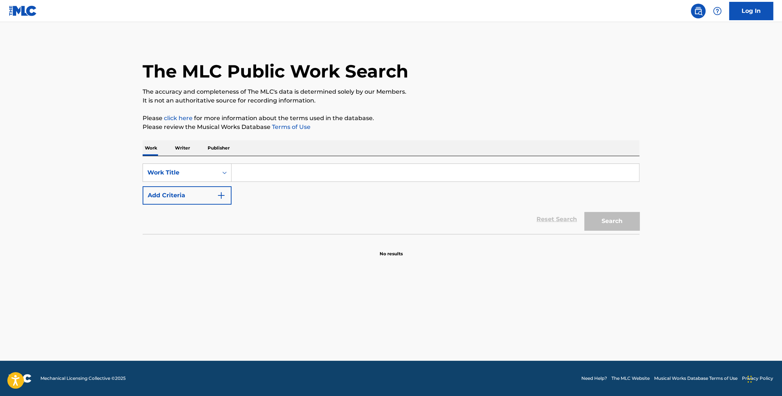
click at [264, 172] on input "Search Form" at bounding box center [436, 173] width 408 height 18
click at [585, 212] on button "Search" at bounding box center [612, 221] width 55 height 18
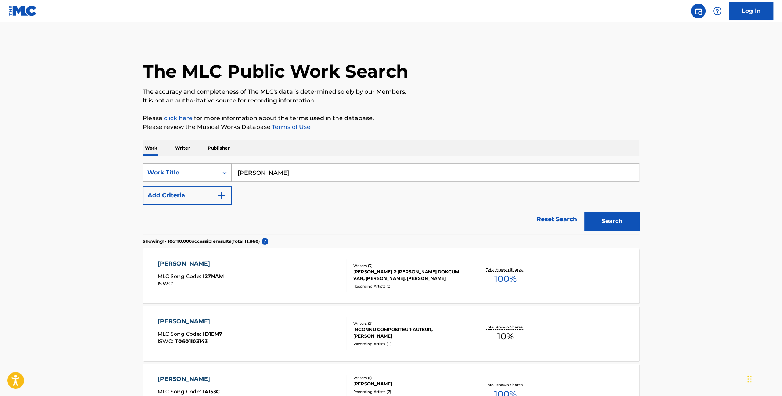
drag, startPoint x: 300, startPoint y: 172, endPoint x: 227, endPoint y: 174, distance: 73.2
click at [228, 175] on div "SearchWithCriteriac1d5d75b-868b-4209-92c0-063d8356e4af Work Title injun joe" at bounding box center [391, 173] width 497 height 18
type input "skeletons in the closet"
click at [585, 212] on button "Search" at bounding box center [612, 221] width 55 height 18
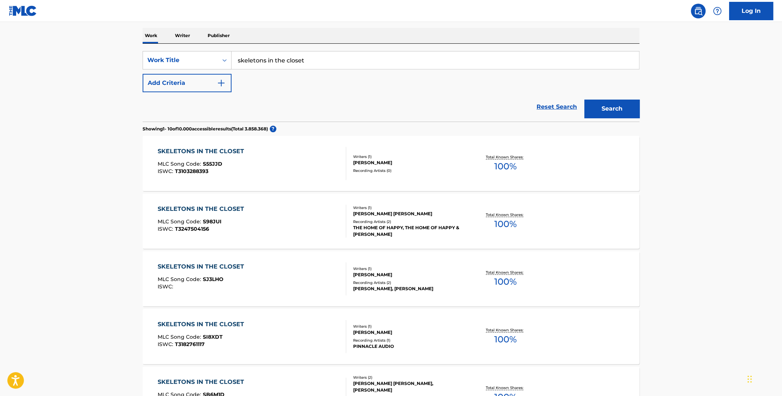
scroll to position [73, 0]
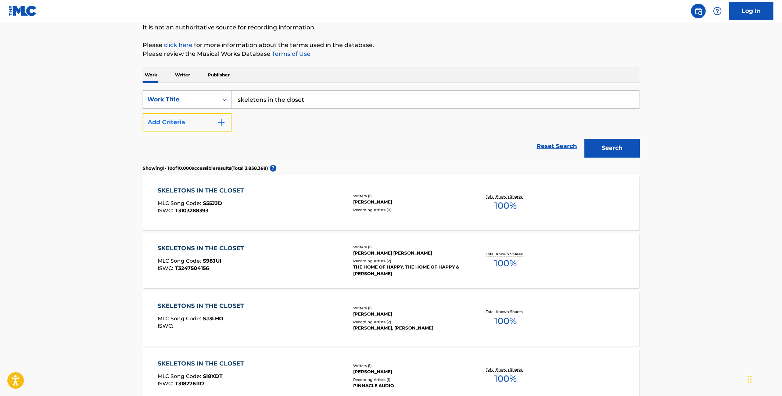
click at [219, 123] on img "Search Form" at bounding box center [221, 122] width 9 height 9
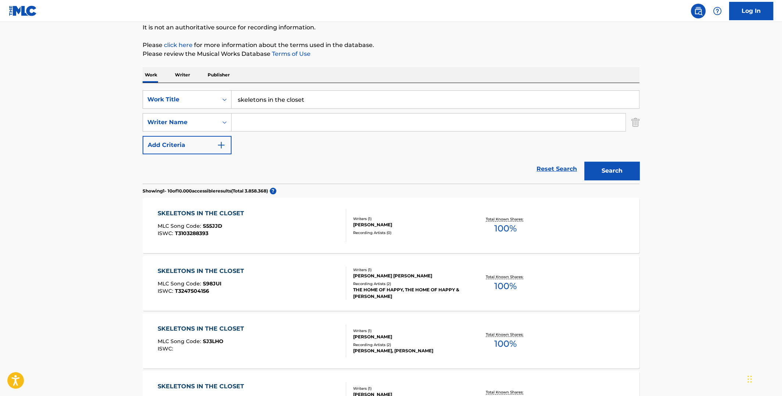
click at [256, 129] on input "Search Form" at bounding box center [429, 123] width 394 height 18
type input "benante"
click at [585, 162] on button "Search" at bounding box center [612, 171] width 55 height 18
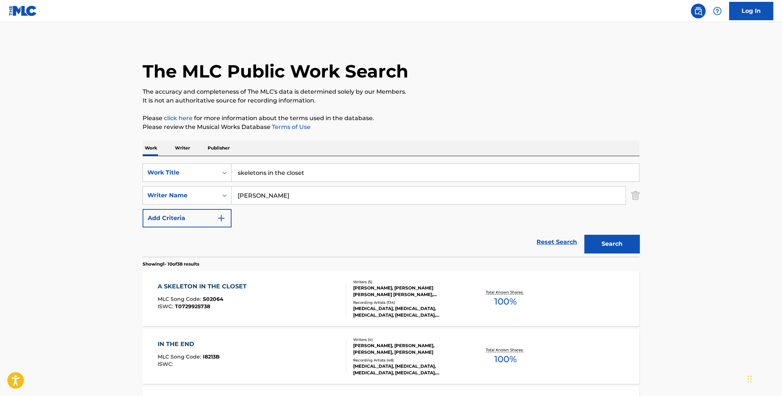
click at [503, 295] on span "100 %" at bounding box center [505, 301] width 22 height 13
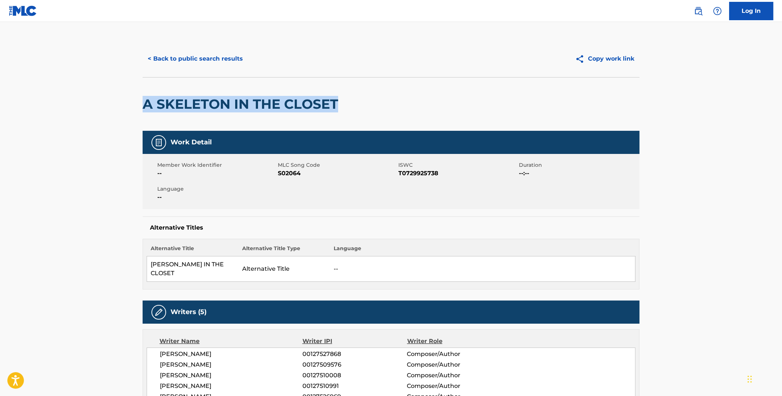
drag, startPoint x: 339, startPoint y: 102, endPoint x: 139, endPoint y: 101, distance: 200.7
copy h2 "A SKELETON IN THE CLOSET"
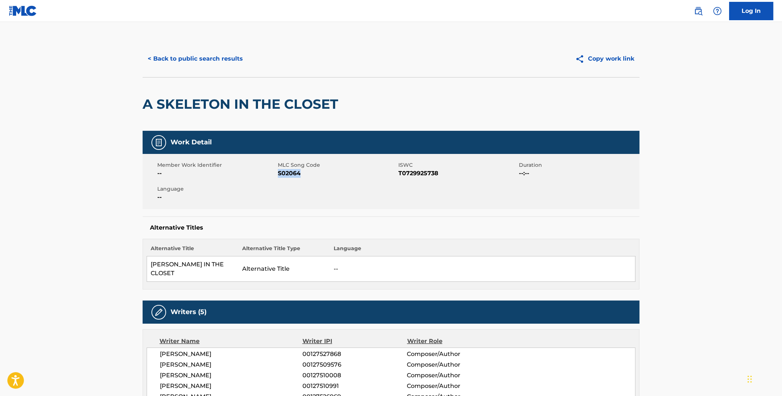
drag, startPoint x: 304, startPoint y: 174, endPoint x: 278, endPoint y: 174, distance: 26.1
click at [278, 174] on span "S02064" at bounding box center [337, 173] width 119 height 9
copy span "S02064"
drag, startPoint x: 439, startPoint y: 173, endPoint x: 400, endPoint y: 172, distance: 39.0
click at [400, 172] on span "T0729925738" at bounding box center [457, 173] width 119 height 9
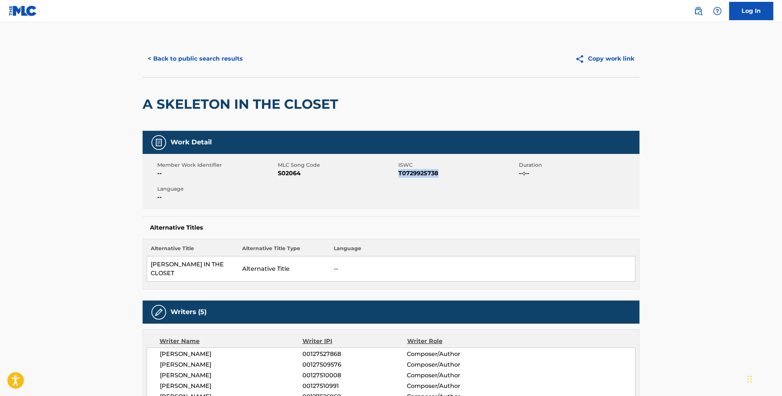
copy span "T0729925738"
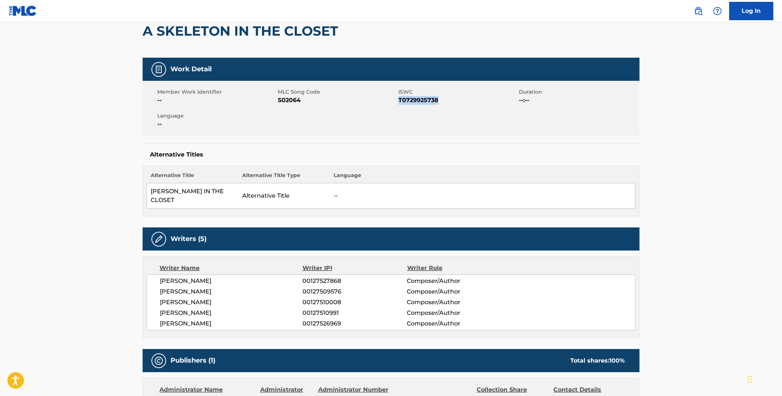
drag, startPoint x: 224, startPoint y: 269, endPoint x: 161, endPoint y: 272, distance: 62.5
click at [161, 277] on span "DANIEL ALAN SPITZ" at bounding box center [231, 281] width 143 height 9
copy span "DANIEL ALAN SPITZ"
drag, startPoint x: 230, startPoint y: 282, endPoint x: 160, endPoint y: 282, distance: 71.0
click at [160, 287] on span "JOSEPH A. BELLARDINI" at bounding box center [231, 291] width 143 height 9
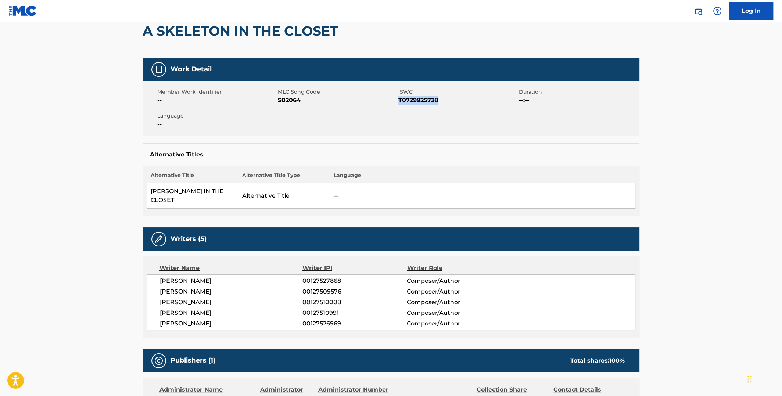
copy span "JOSEPH A. BELLARDINI"
drag, startPoint x: 228, startPoint y: 293, endPoint x: 161, endPoint y: 290, distance: 67.7
click at [161, 298] on span "FRANK JOSEPH BELLO" at bounding box center [231, 302] width 143 height 9
copy span "FRANK JOSEPH BELLO"
drag, startPoint x: 211, startPoint y: 304, endPoint x: 160, endPoint y: 301, distance: 50.4
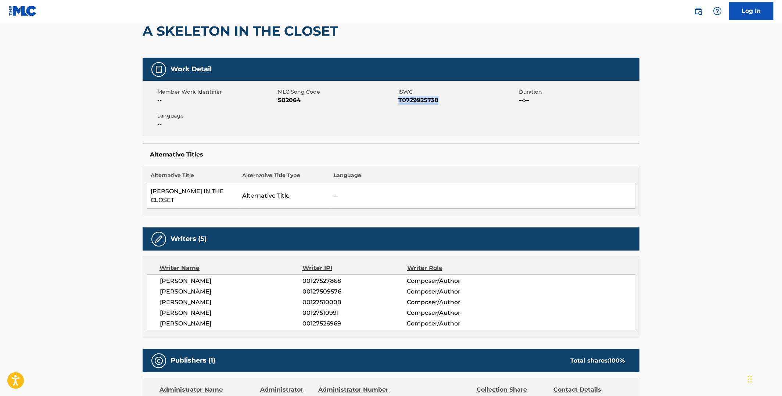
click at [160, 309] on span "CHARLIE L. BENANTE" at bounding box center [231, 313] width 143 height 9
copy span "CHARLIE L. BENANTE"
drag, startPoint x: 217, startPoint y: 314, endPoint x: 161, endPoint y: 311, distance: 56.3
click at [161, 319] on span "SCOTT ROSENFELD" at bounding box center [231, 323] width 143 height 9
copy span "SCOTT ROSENFELD"
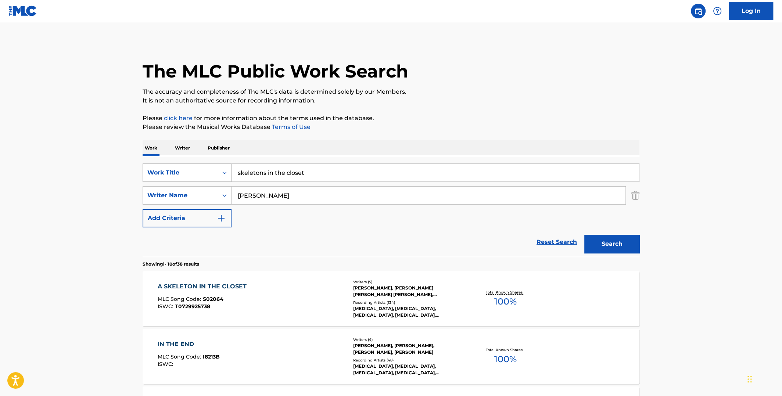
drag, startPoint x: 311, startPoint y: 173, endPoint x: 210, endPoint y: 178, distance: 101.6
click at [210, 178] on div "SearchWithCriteriac1d5d75b-868b-4209-92c0-063d8356e4af Work Title skeletons in …" at bounding box center [391, 173] width 497 height 18
type input "savage seas"
drag, startPoint x: 268, startPoint y: 197, endPoint x: 228, endPoint y: 198, distance: 39.7
click at [228, 198] on div "SearchWithCriteria17459438-4f67-4f71-9ac4-d60d9836b361 Writer Name benante" at bounding box center [391, 195] width 497 height 18
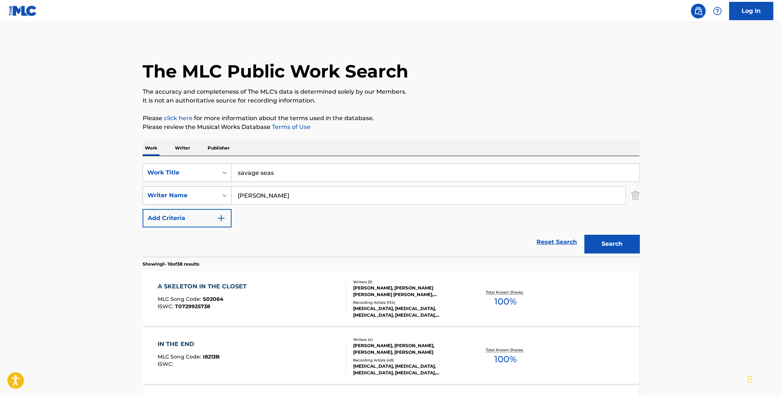
type input "lombardo"
click at [585, 235] on button "Search" at bounding box center [612, 244] width 55 height 18
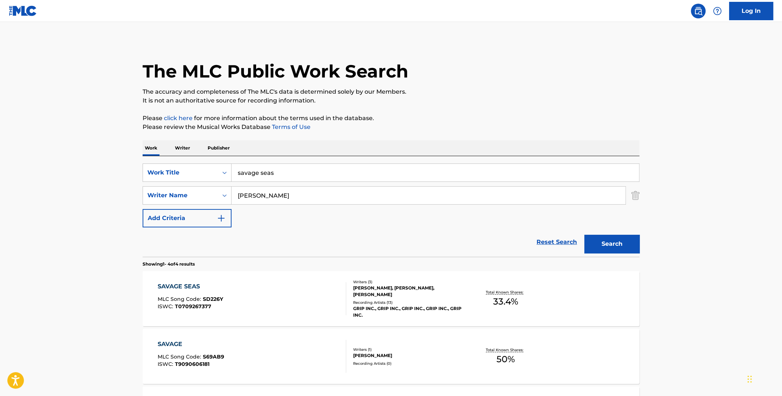
click at [502, 295] on span "33.4 %" at bounding box center [505, 301] width 25 height 13
